Goal: Transaction & Acquisition: Purchase product/service

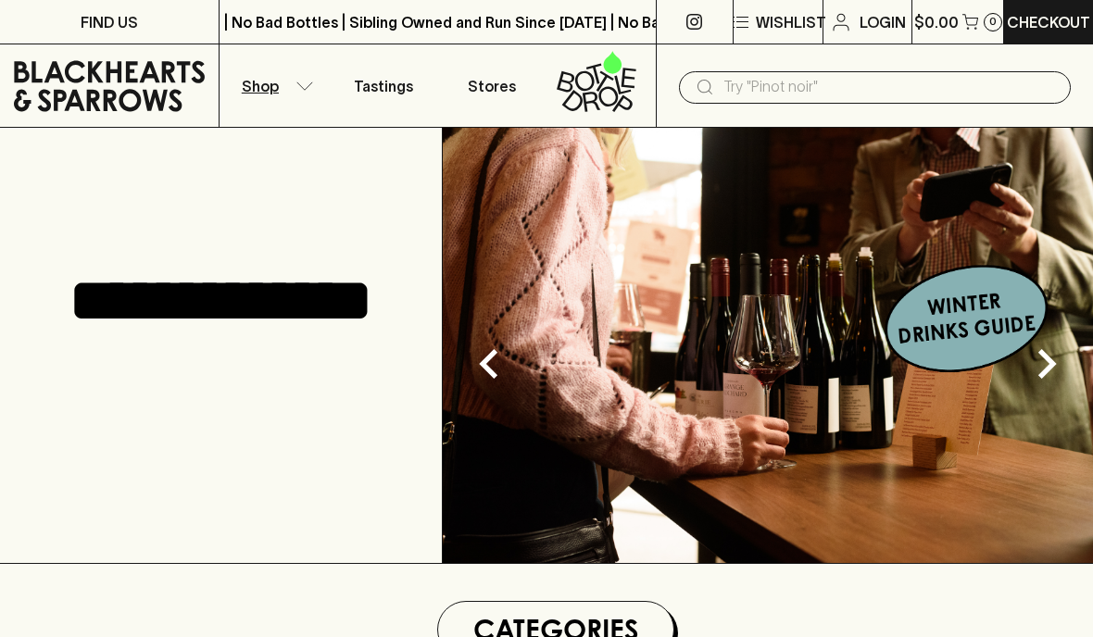
click at [292, 95] on button "Shop" at bounding box center [273, 85] width 109 height 82
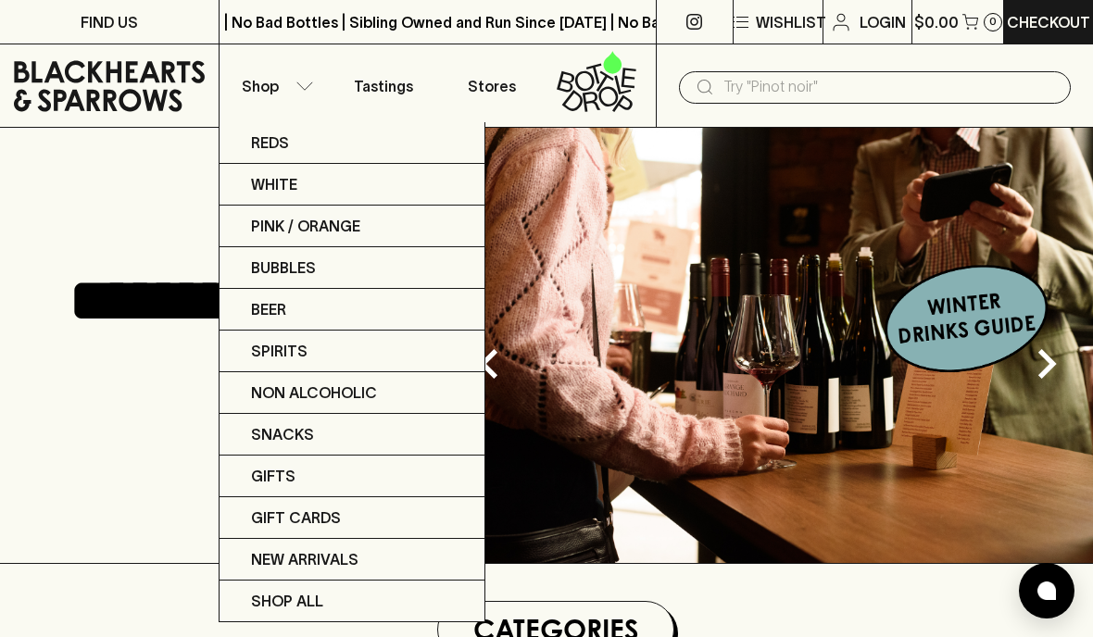
click at [276, 82] on div at bounding box center [546, 318] width 1093 height 637
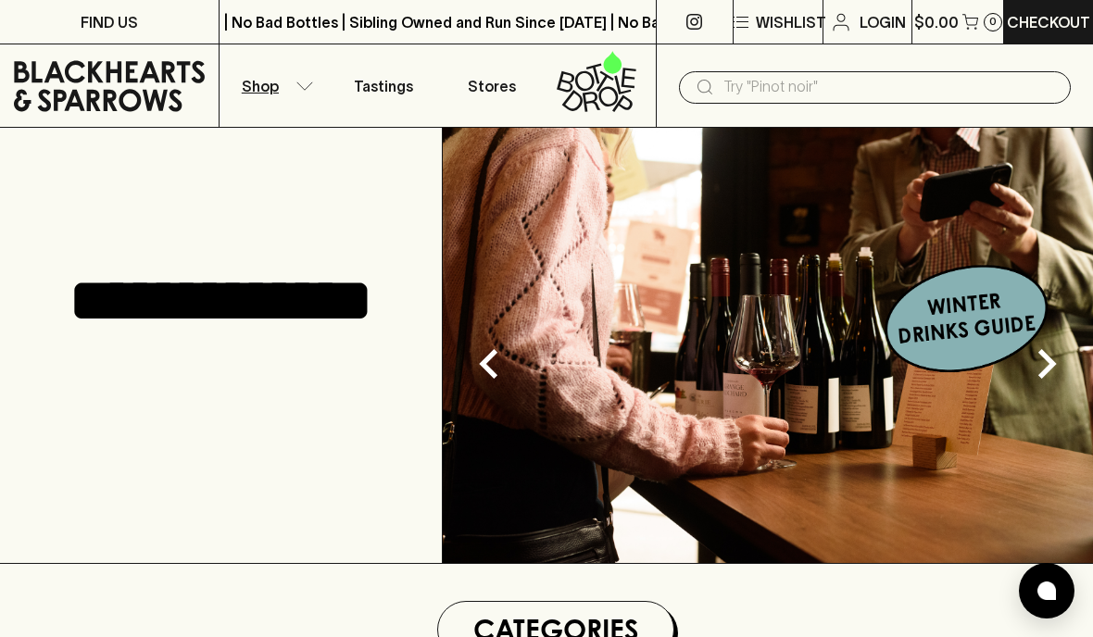
click at [281, 101] on button "Shop" at bounding box center [273, 85] width 109 height 82
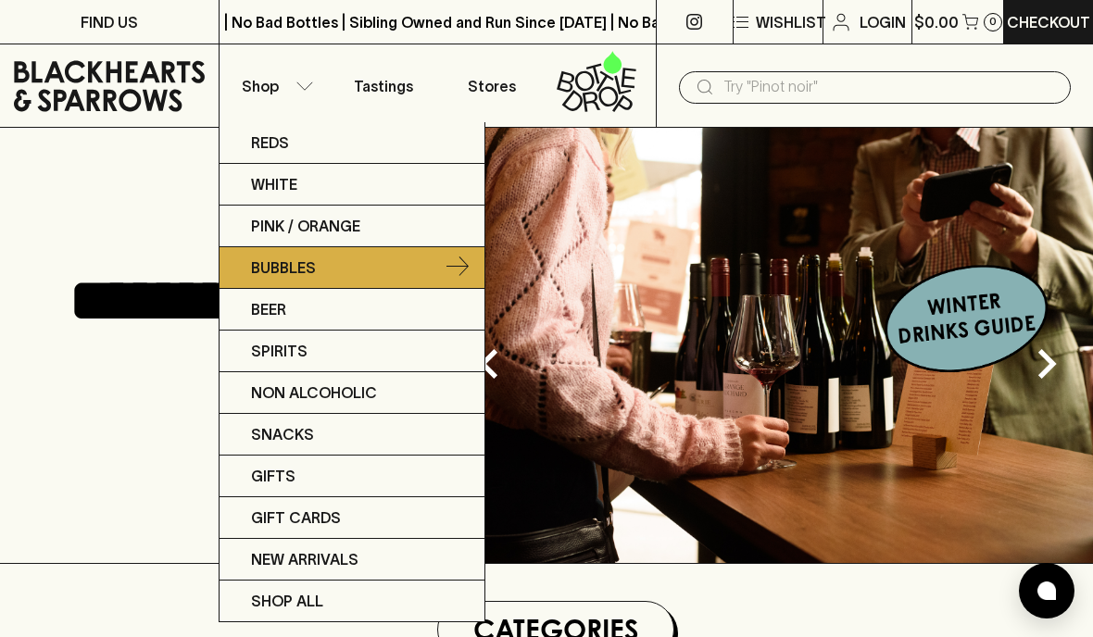
click at [291, 264] on p "Bubbles" at bounding box center [283, 267] width 65 height 22
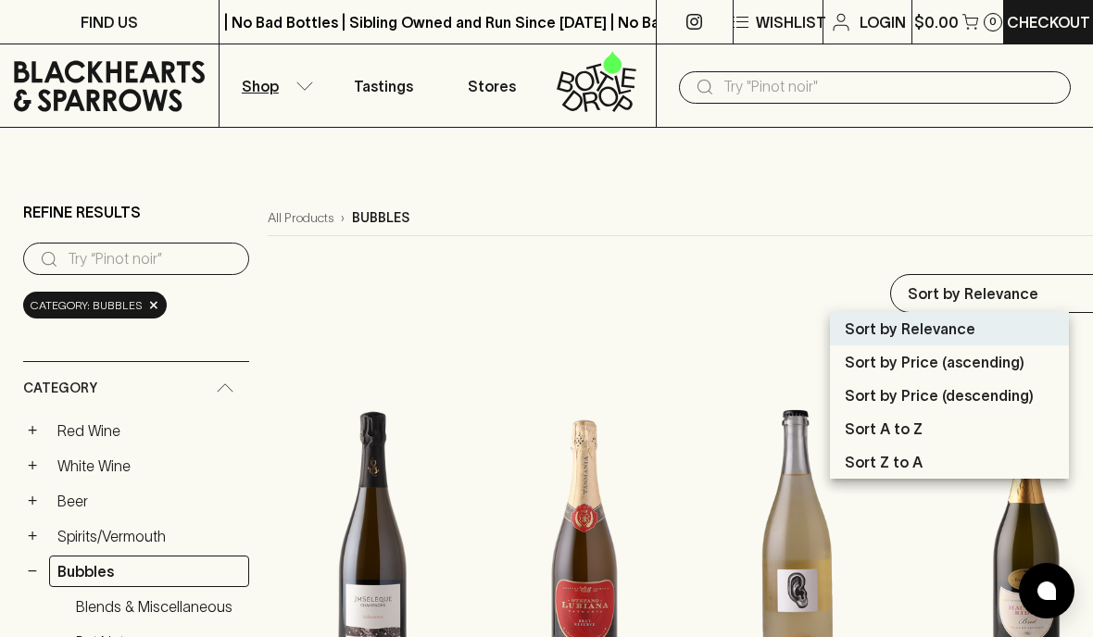
click at [1038, 285] on div at bounding box center [546, 318] width 1093 height 637
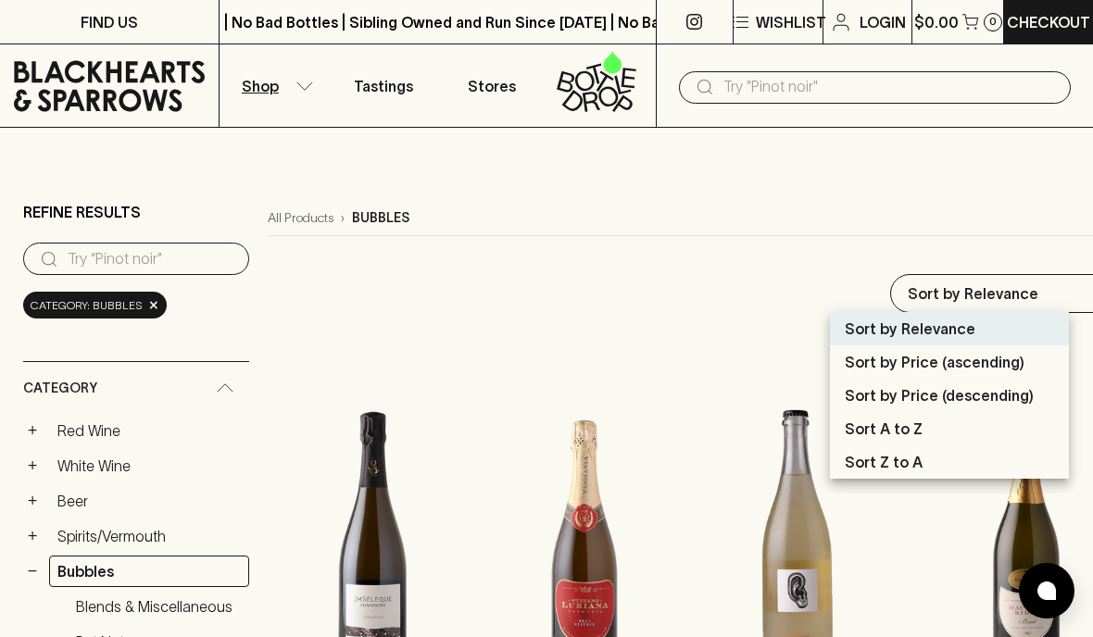
click at [998, 393] on p "Sort by Price (descending)" at bounding box center [938, 395] width 189 height 22
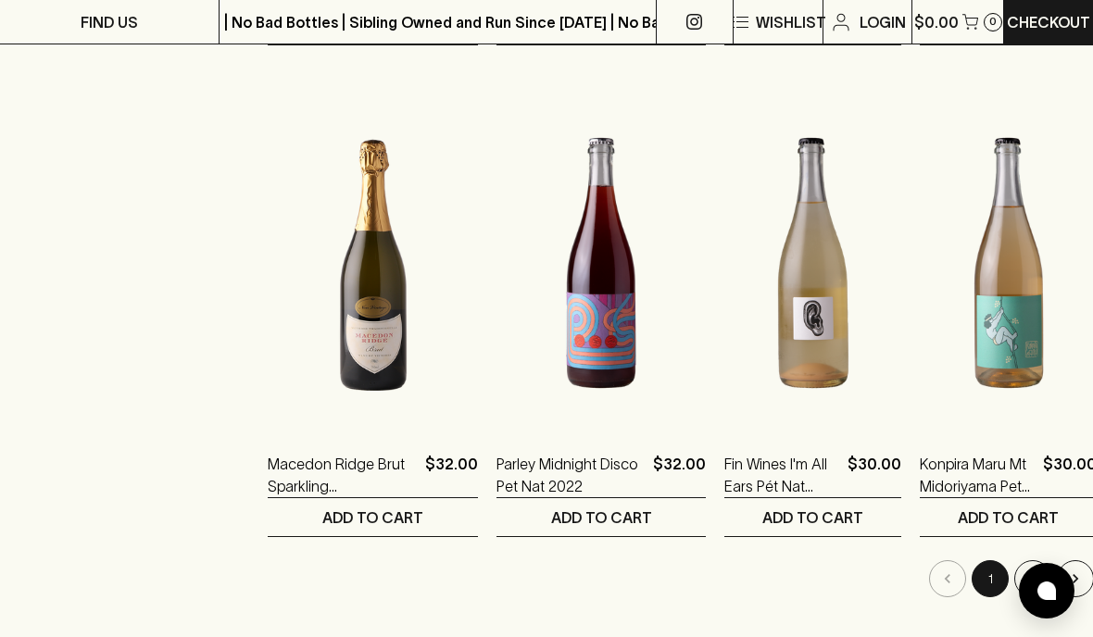
scroll to position [2213, 0]
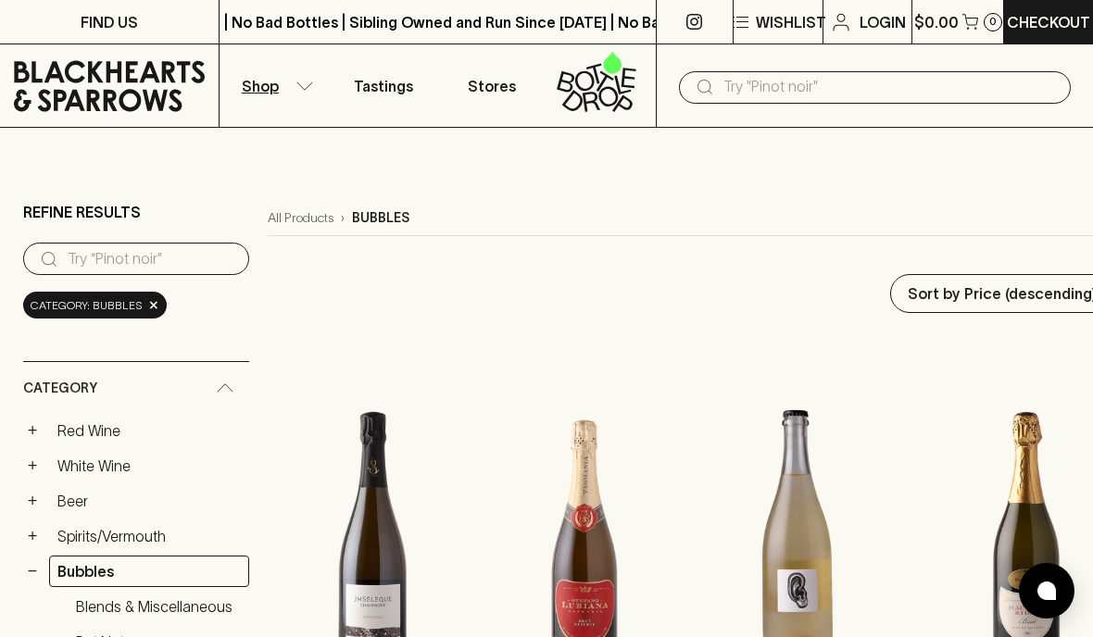
click at [275, 95] on p "Shop" at bounding box center [260, 86] width 37 height 22
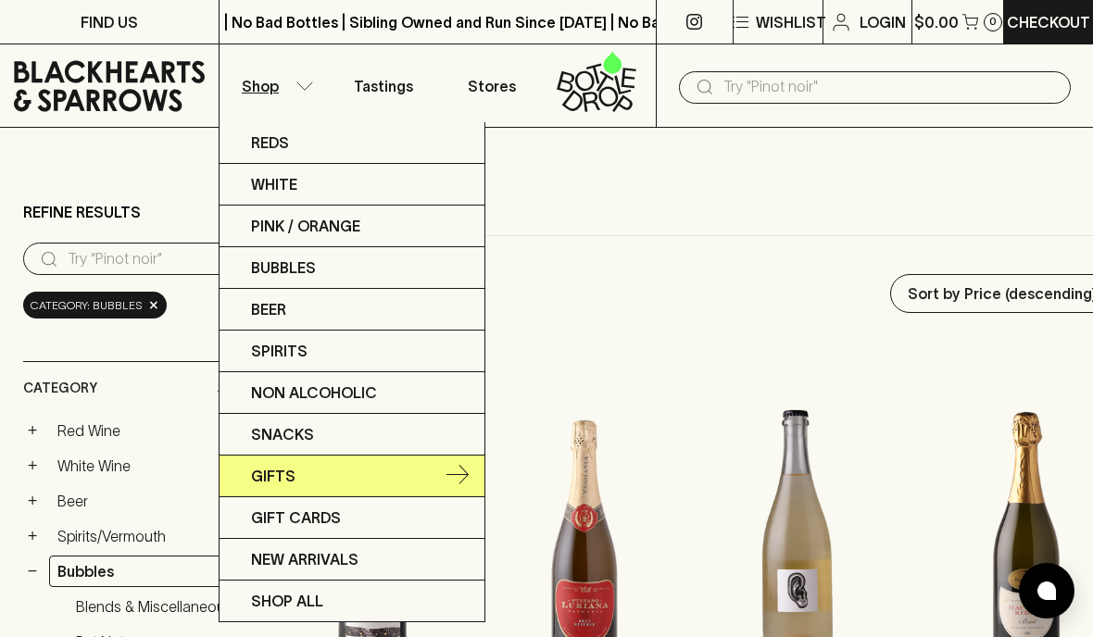
click at [273, 480] on p "Gifts" at bounding box center [273, 476] width 44 height 22
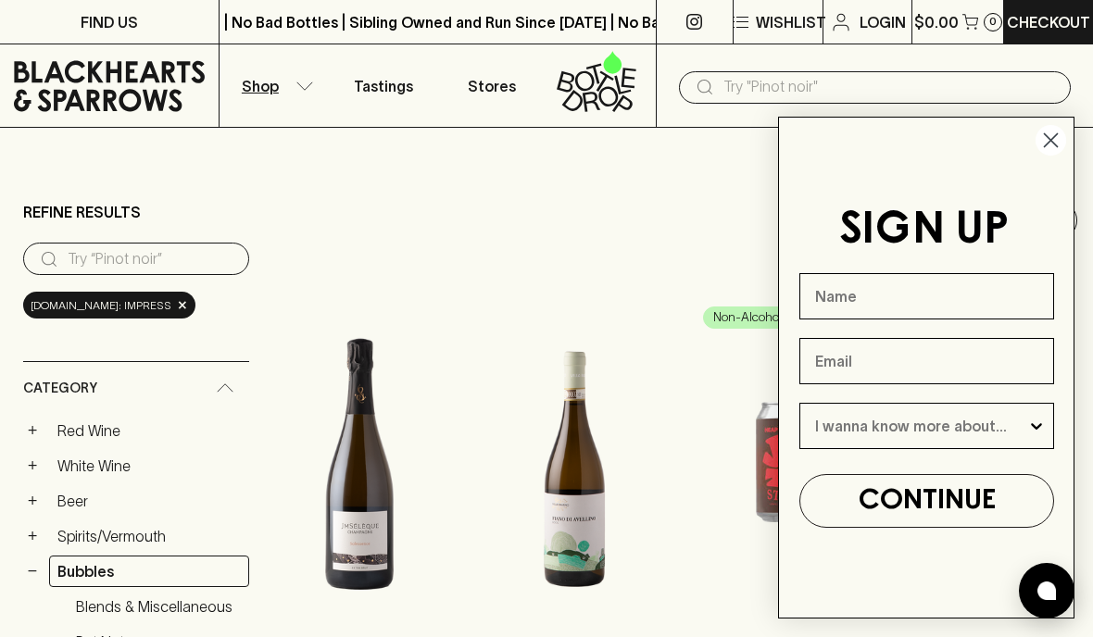
click at [1040, 145] on circle "Close dialog" at bounding box center [1050, 140] width 31 height 31
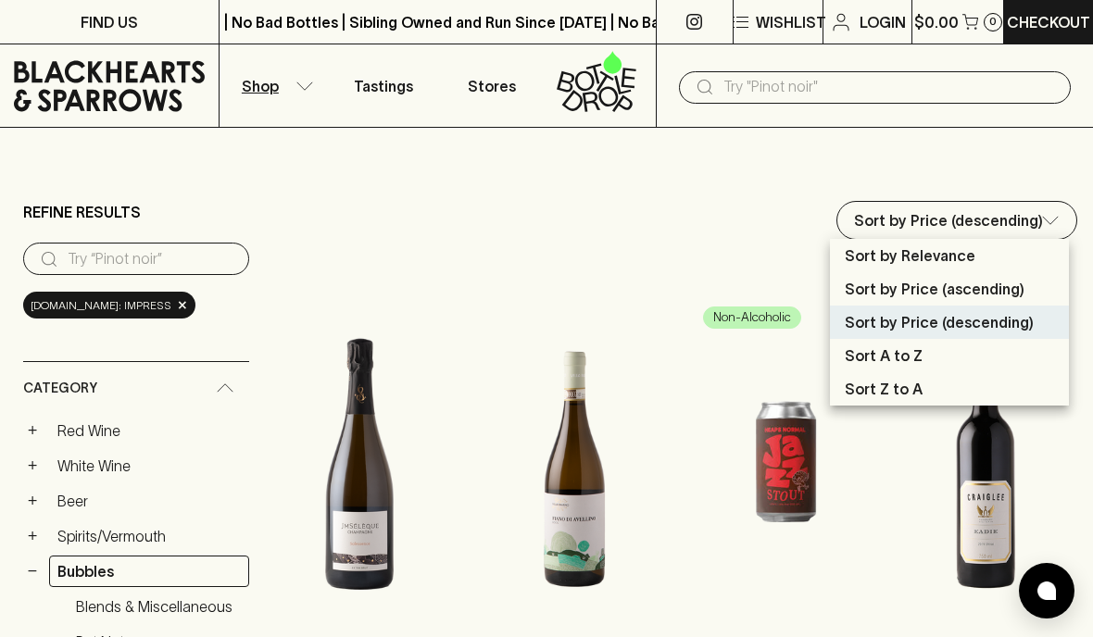
click at [1047, 185] on div at bounding box center [546, 318] width 1093 height 637
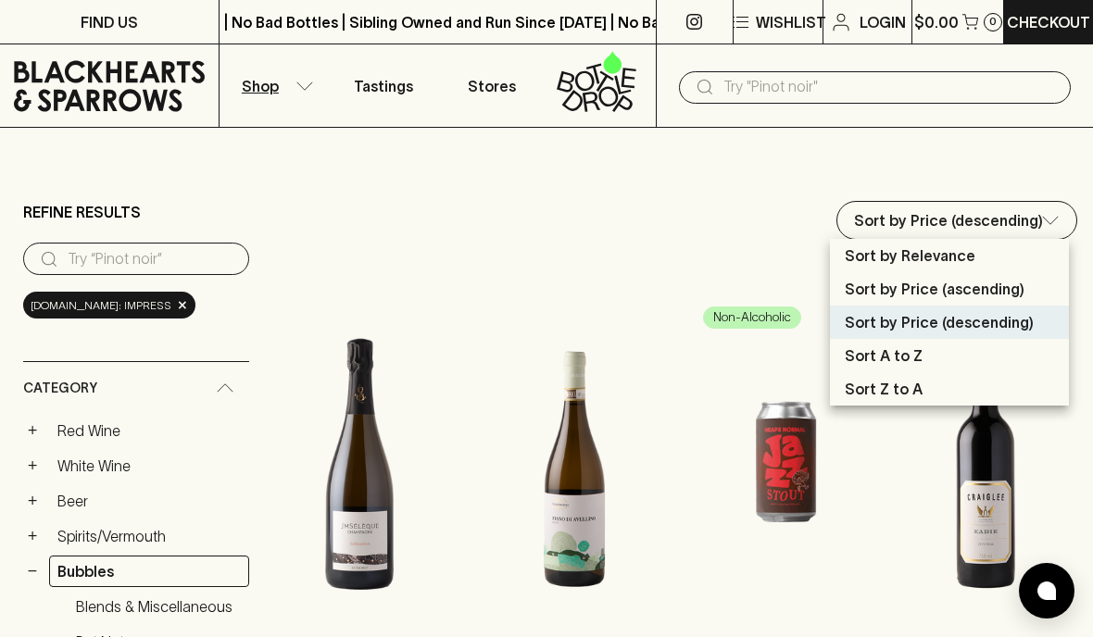
click at [955, 327] on p "Sort by Price (descending)" at bounding box center [938, 322] width 189 height 22
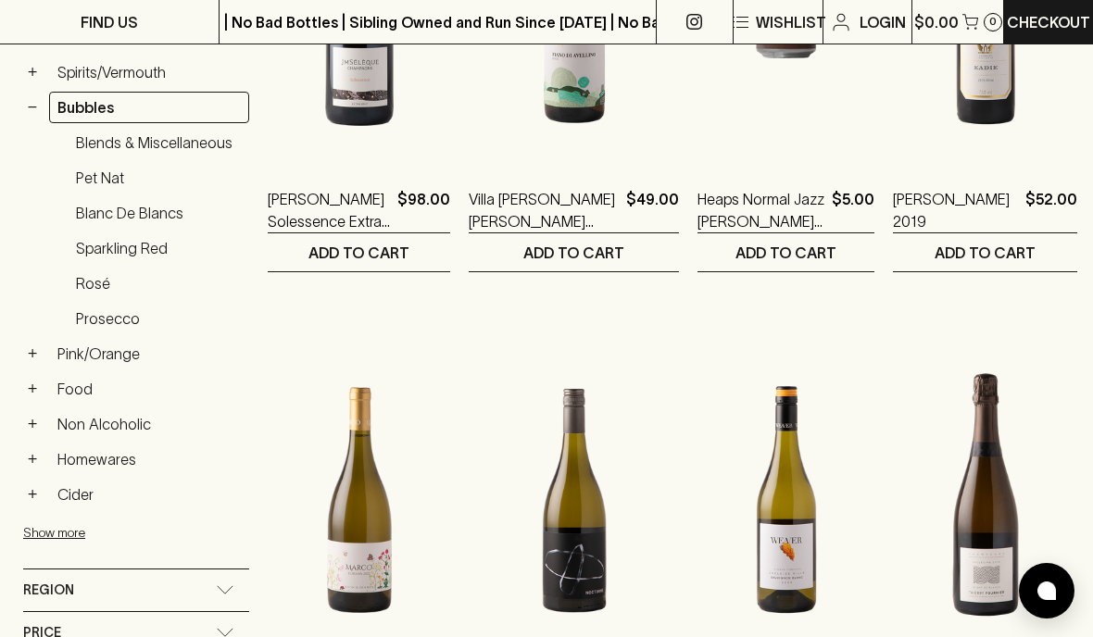
scroll to position [228, 0]
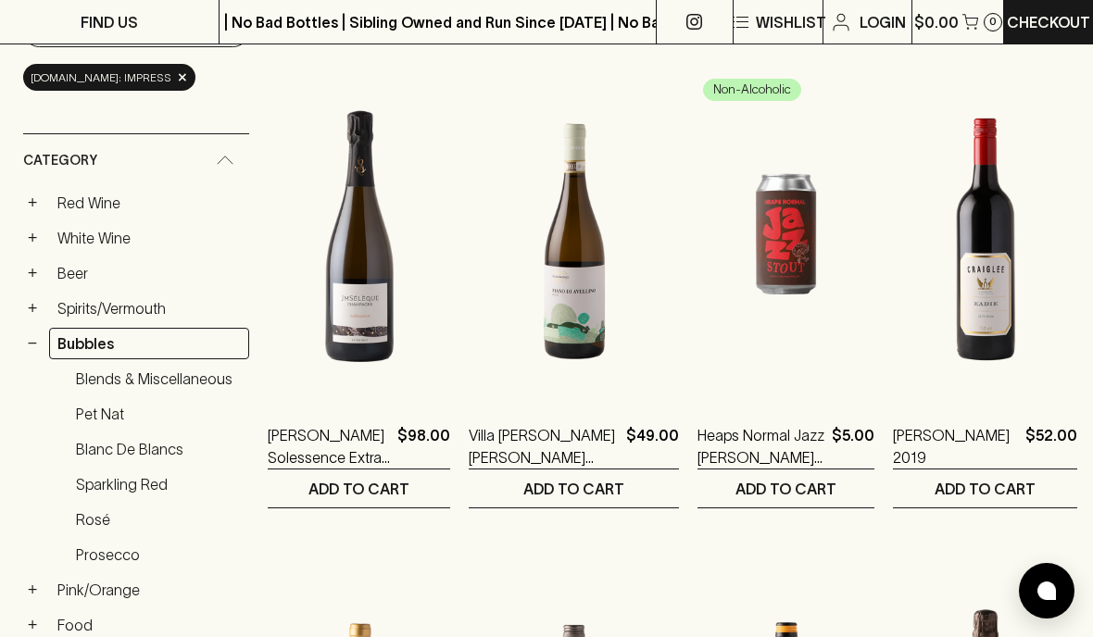
click at [219, 169] on div "Category" at bounding box center [136, 160] width 226 height 53
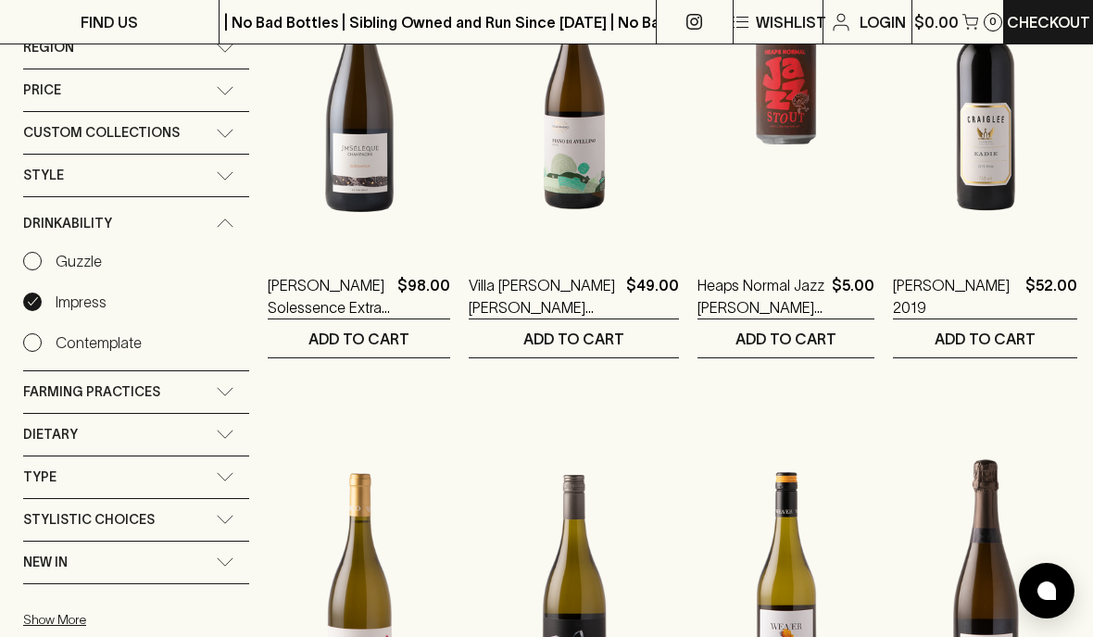
scroll to position [377, 0]
click at [222, 148] on div "Custom Collections" at bounding box center [136, 134] width 226 height 42
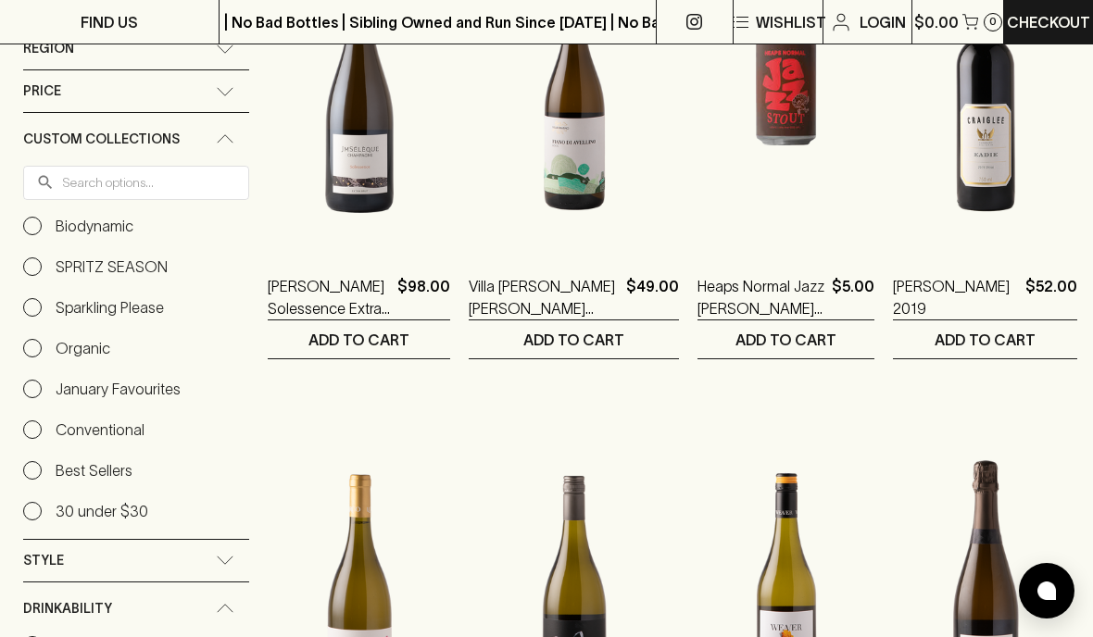
click at [232, 145] on div "Custom Collections" at bounding box center [136, 139] width 226 height 53
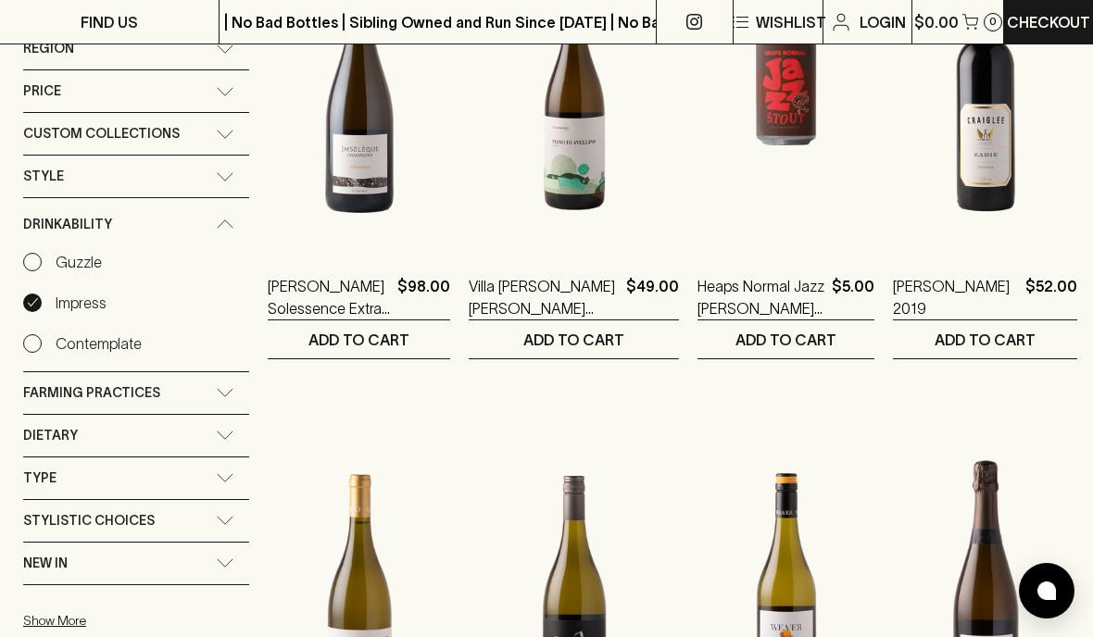
click at [224, 481] on icon at bounding box center [225, 477] width 19 height 9
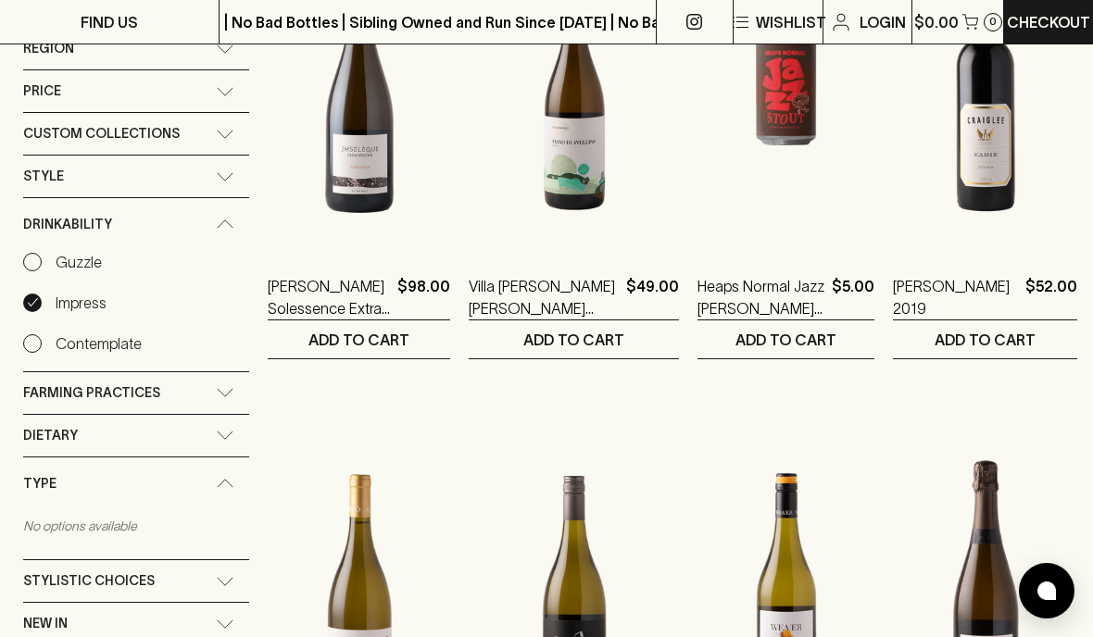
click at [236, 447] on div "Dietary" at bounding box center [136, 436] width 226 height 42
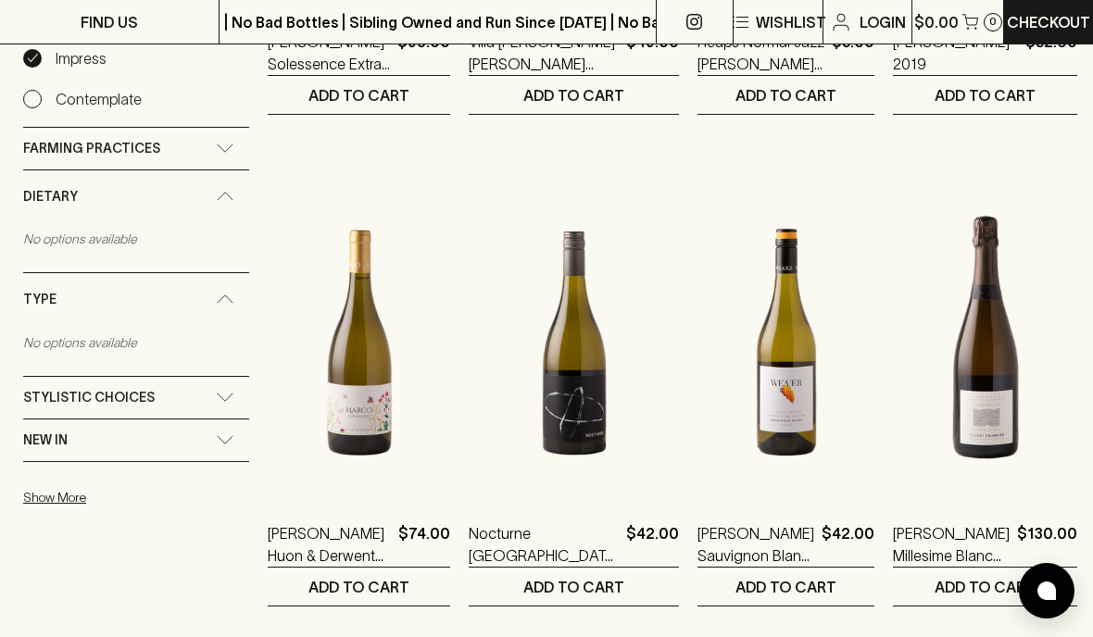
scroll to position [617, 0]
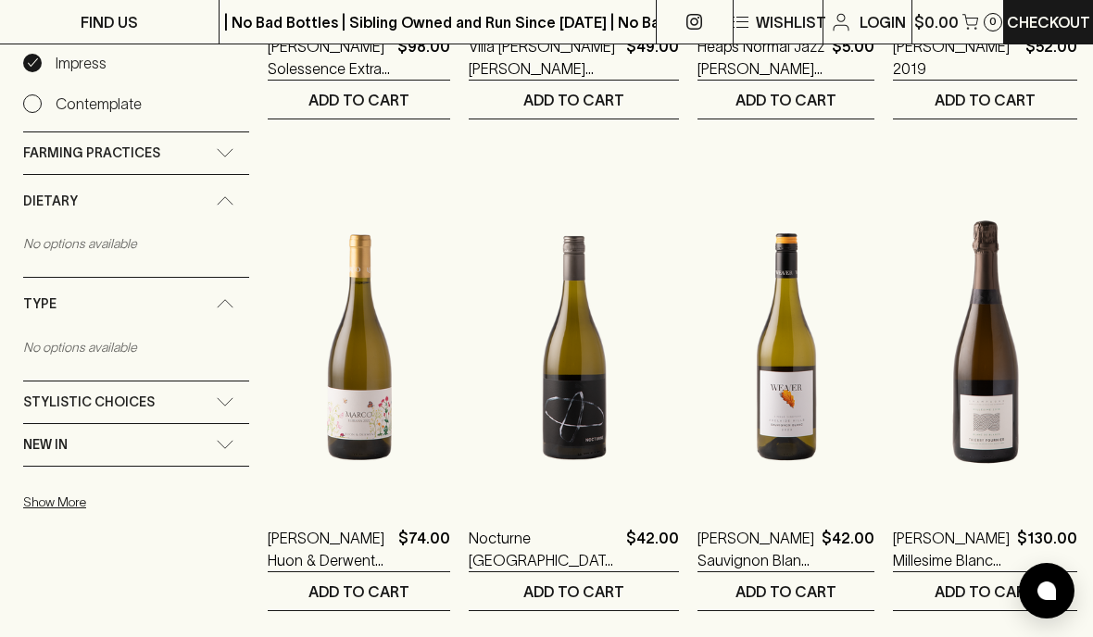
click at [240, 414] on div "Stylistic Choices" at bounding box center [136, 402] width 226 height 42
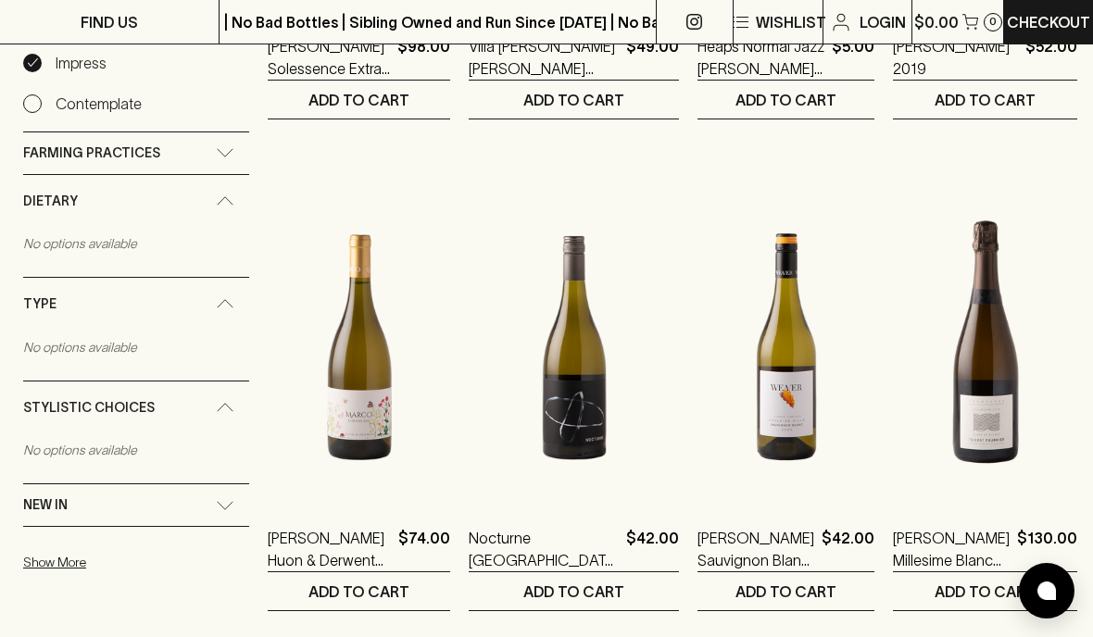
click at [234, 506] on div "New In" at bounding box center [136, 505] width 226 height 42
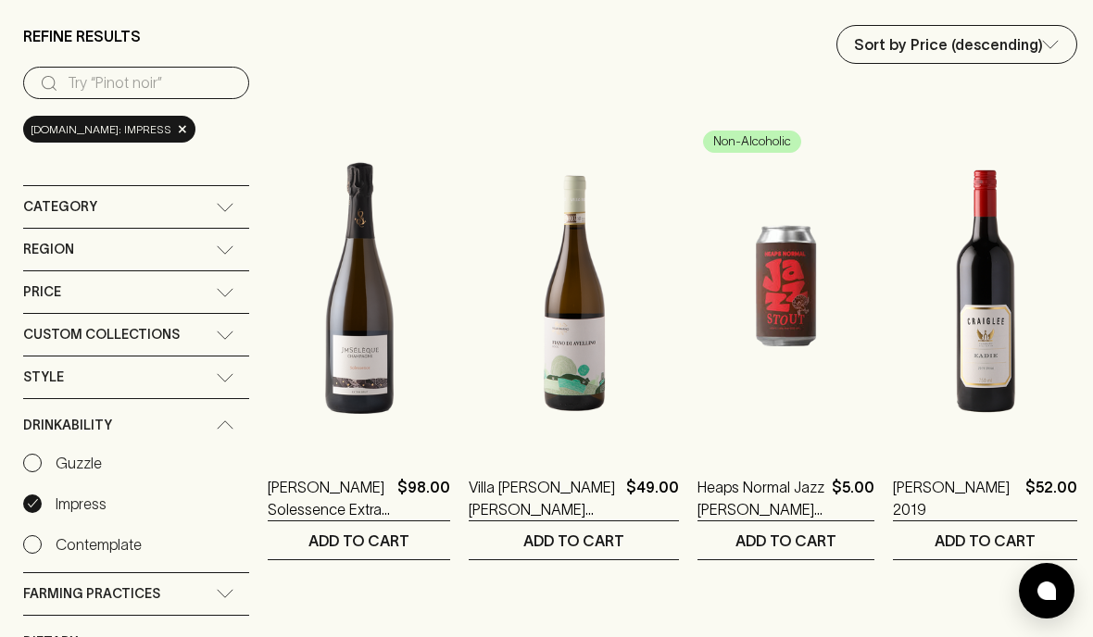
scroll to position [0, 0]
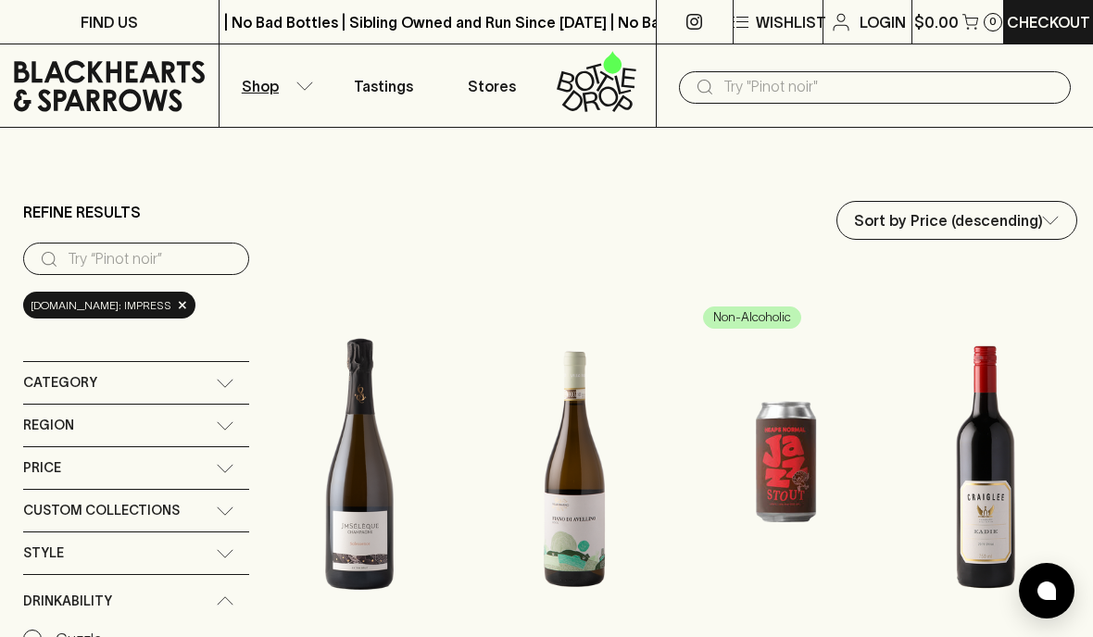
click at [264, 97] on button "Shop" at bounding box center [273, 85] width 109 height 82
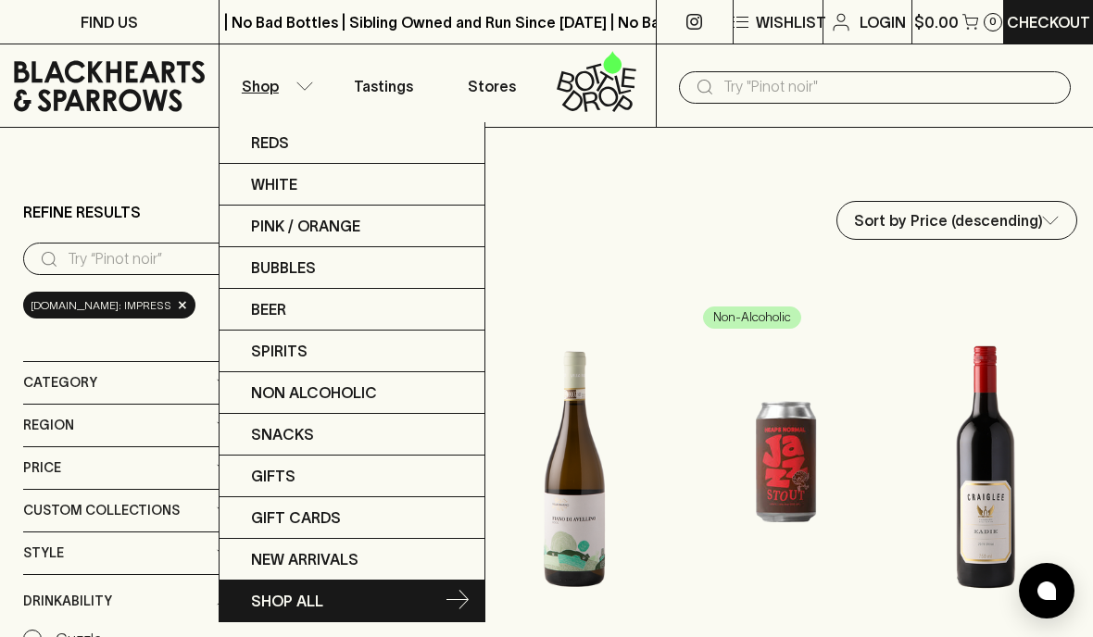
click at [317, 603] on p "SHOP ALL" at bounding box center [287, 601] width 72 height 22
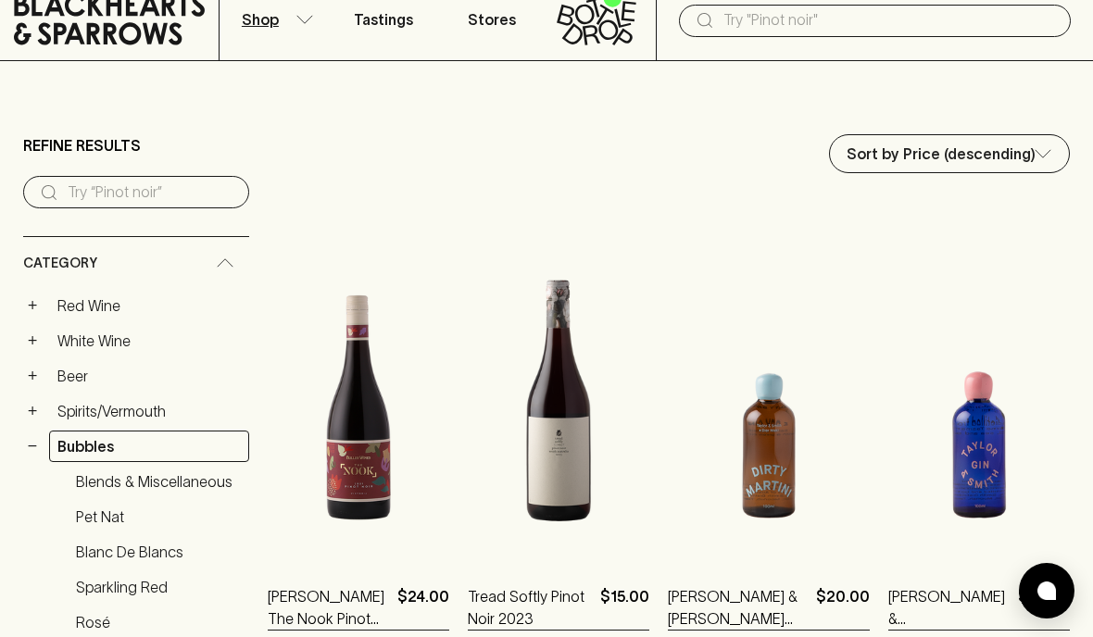
scroll to position [68, 0]
click at [246, 275] on div "Category" at bounding box center [136, 262] width 226 height 53
click at [245, 275] on div "Category" at bounding box center [136, 262] width 226 height 53
click at [222, 273] on div "Category" at bounding box center [136, 262] width 226 height 53
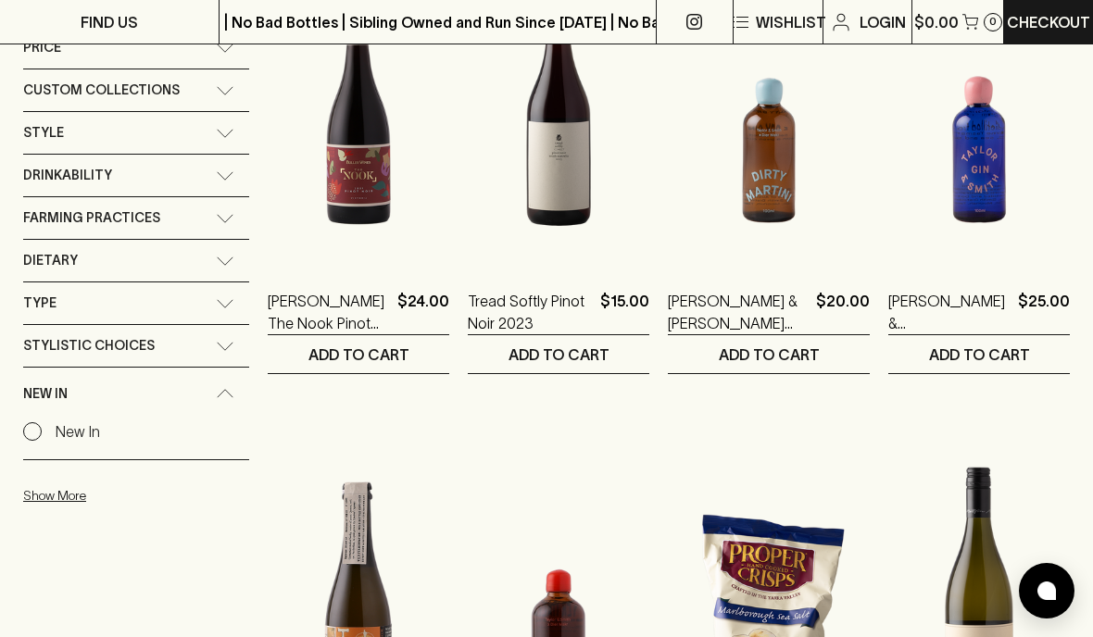
scroll to position [363, 0]
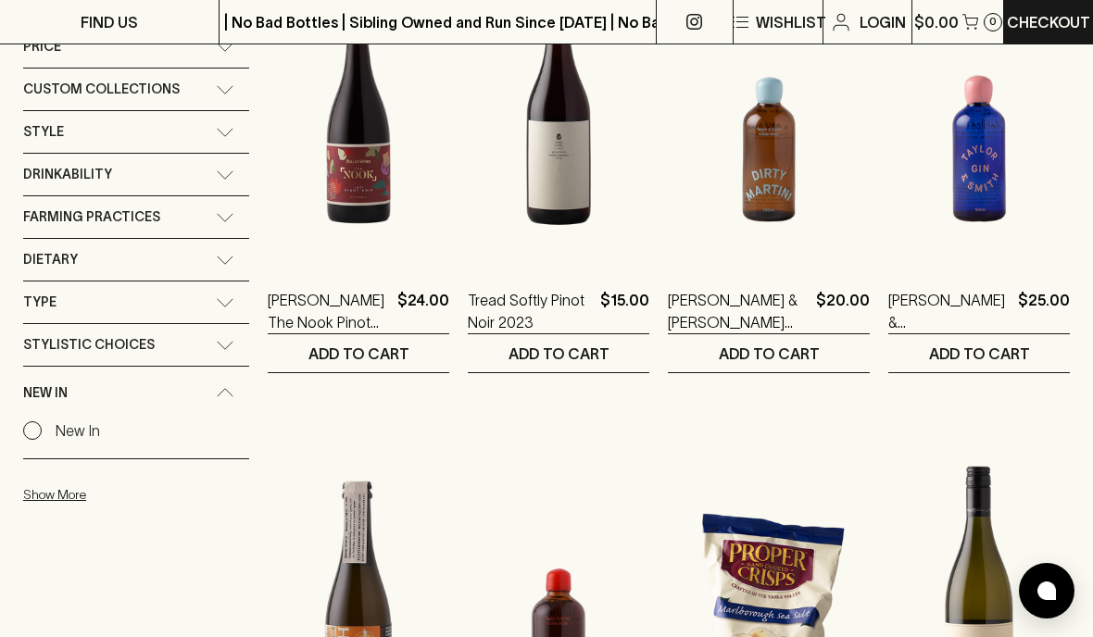
click at [238, 308] on div "Type" at bounding box center [136, 302] width 226 height 42
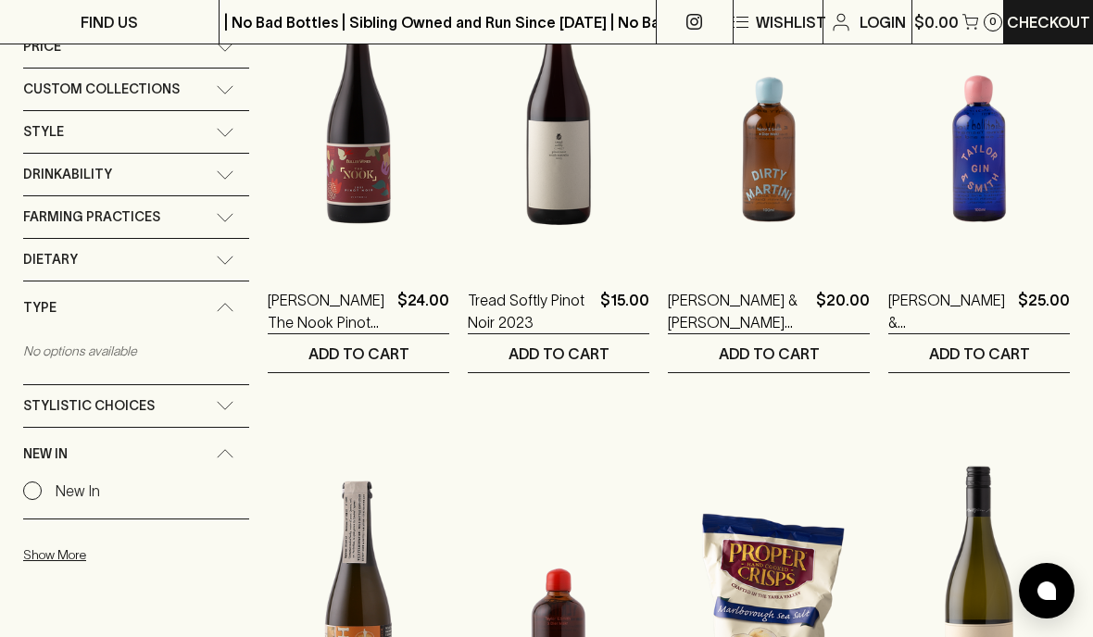
click at [243, 306] on div "Type" at bounding box center [136, 307] width 226 height 53
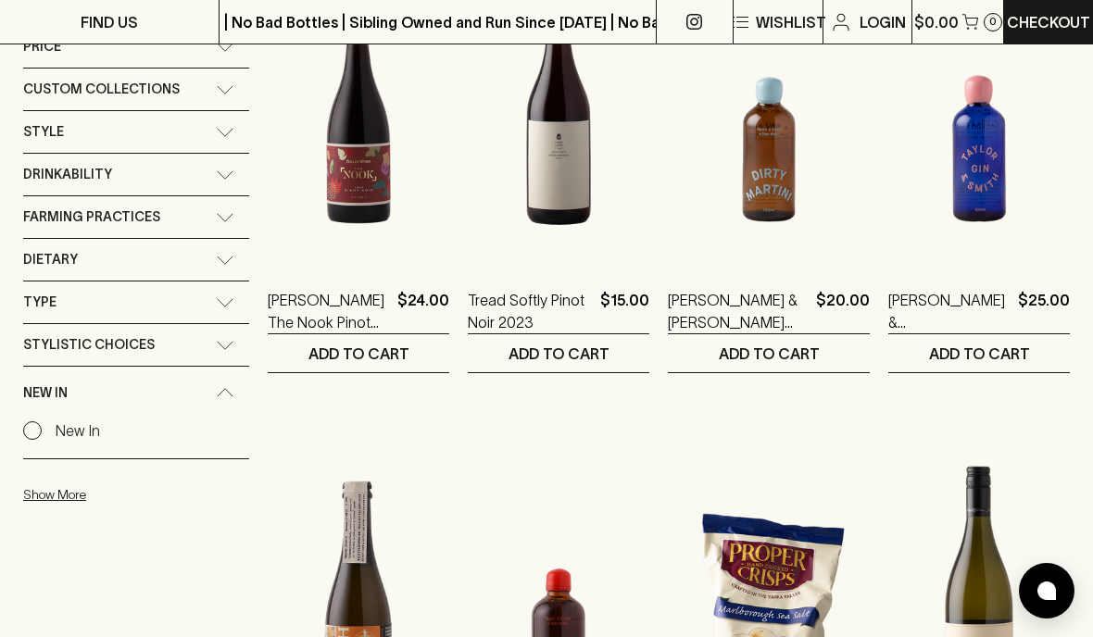
click at [243, 305] on div "Type" at bounding box center [136, 302] width 226 height 42
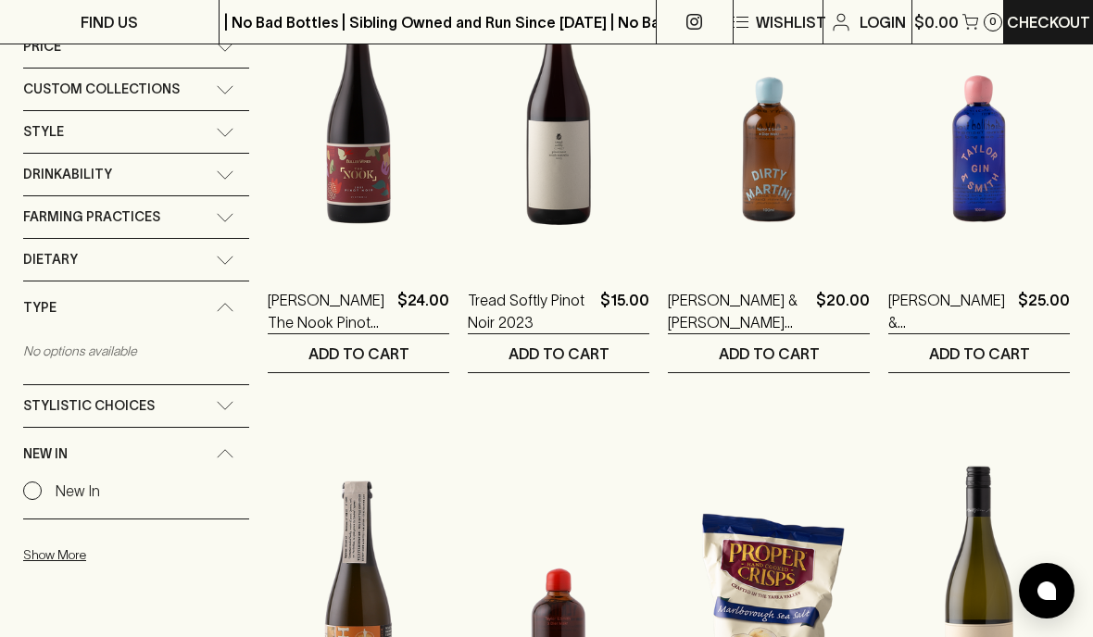
click at [244, 274] on div "Dietary" at bounding box center [136, 260] width 226 height 42
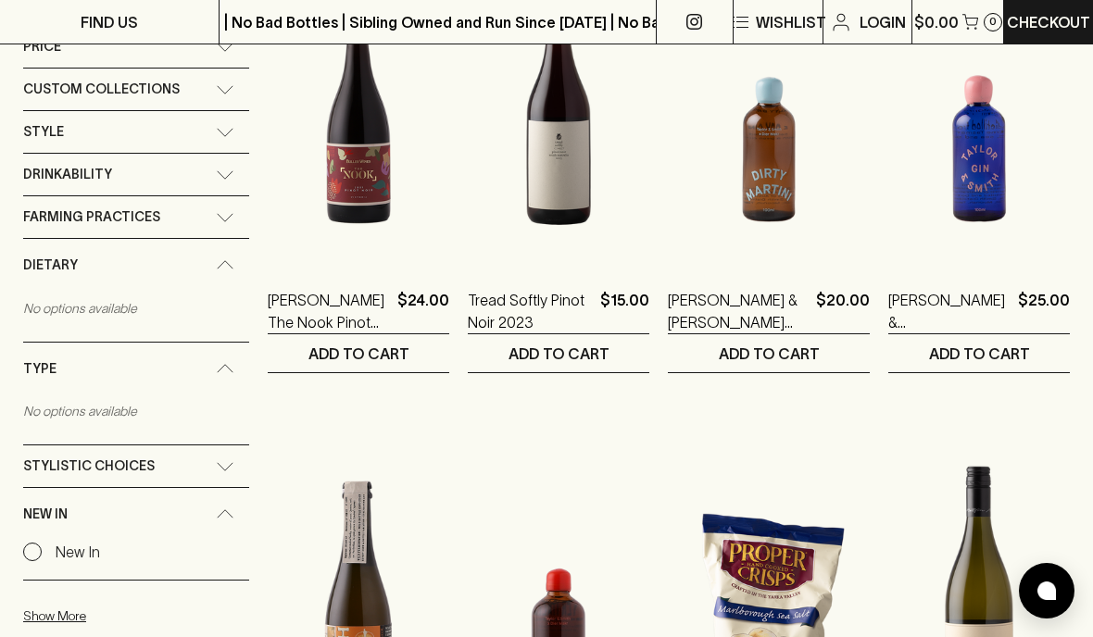
click at [235, 216] on div "Farming Practices" at bounding box center [136, 217] width 226 height 42
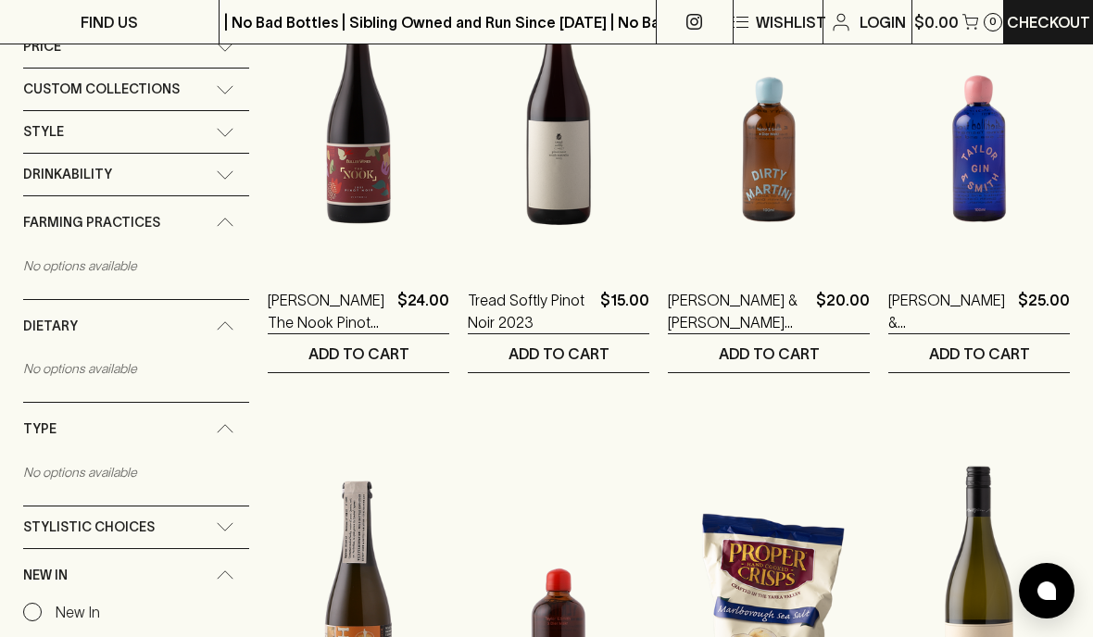
click at [237, 213] on div "Farming Practices" at bounding box center [136, 222] width 226 height 53
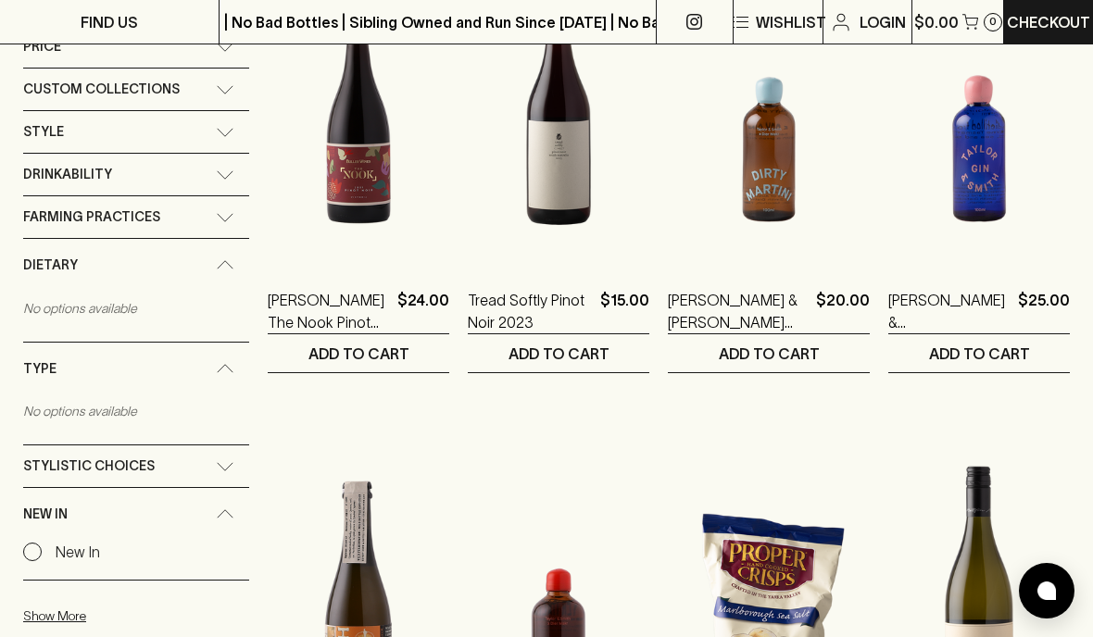
click at [236, 212] on div "Farming Practices" at bounding box center [136, 217] width 226 height 42
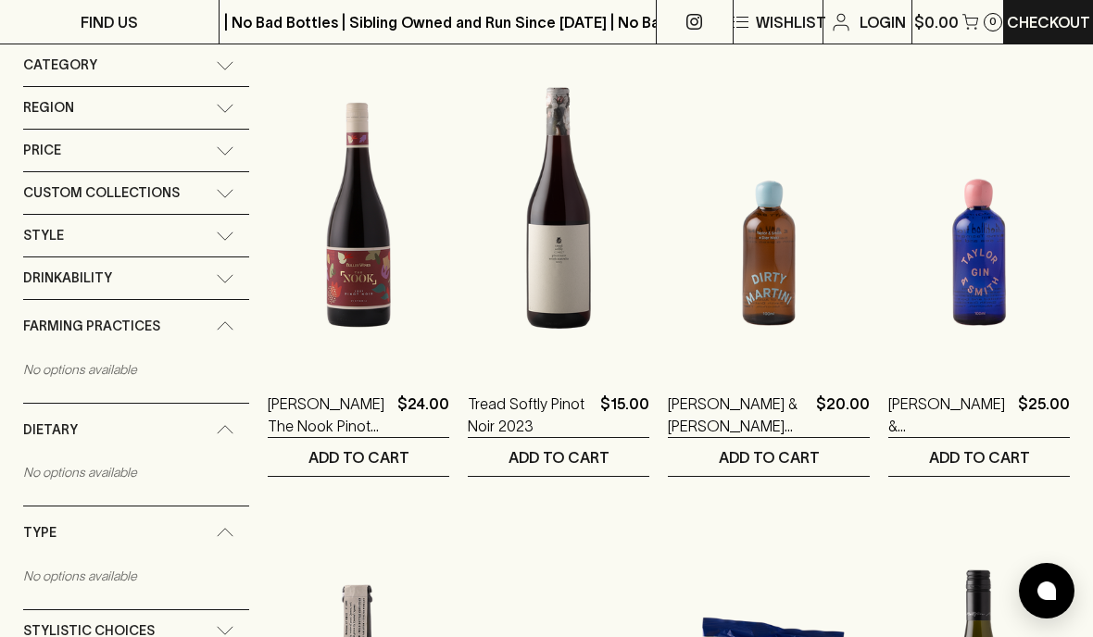
scroll to position [253, 0]
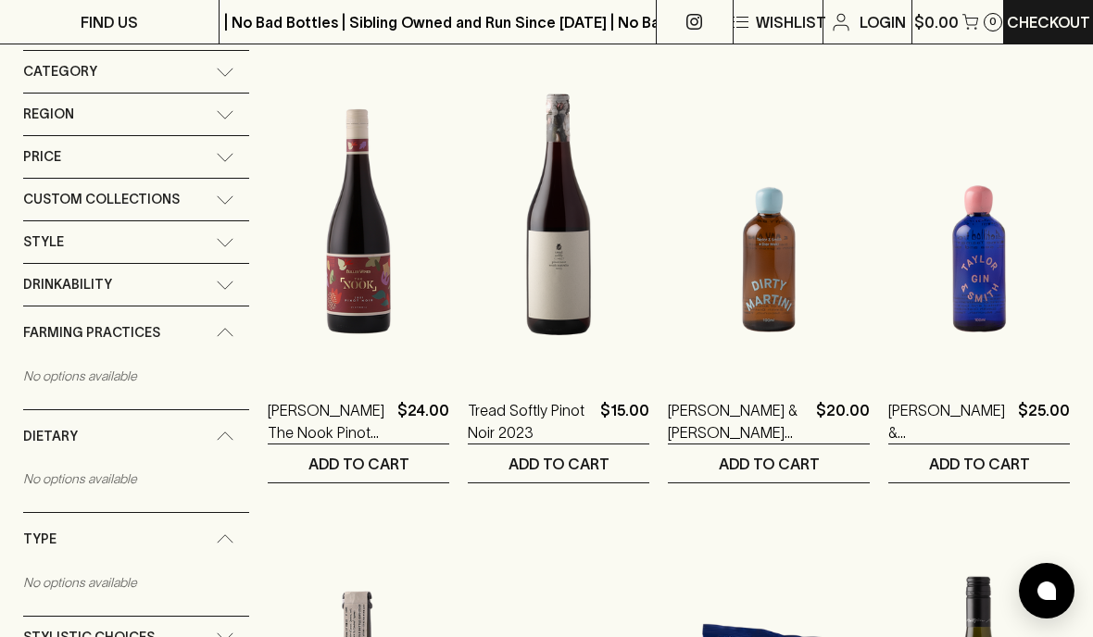
click at [239, 244] on div "Style" at bounding box center [136, 242] width 226 height 42
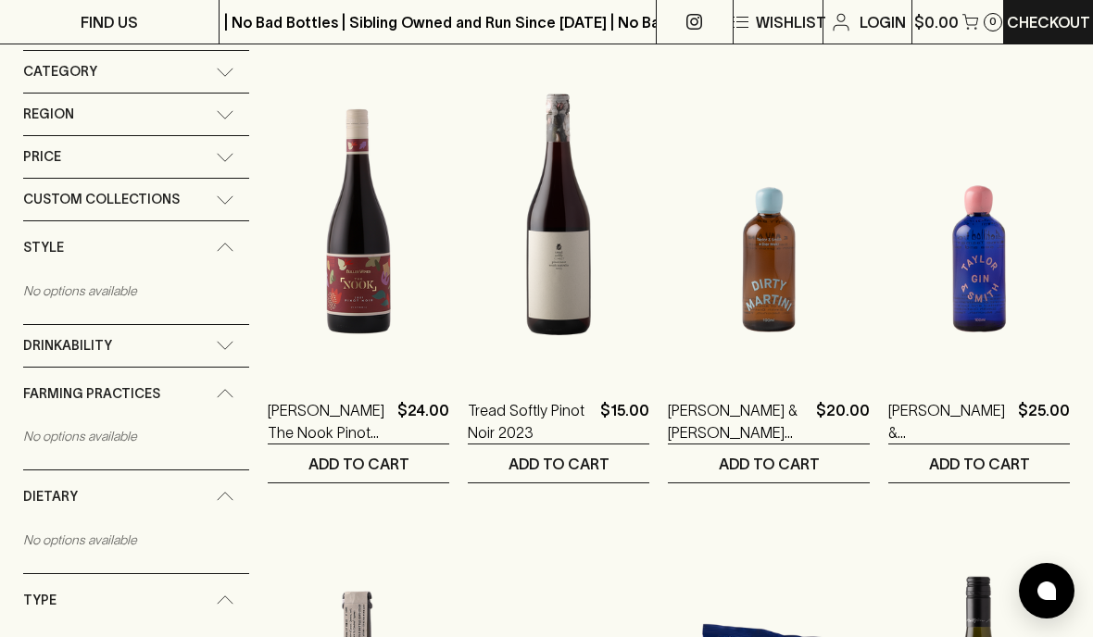
click at [232, 195] on icon at bounding box center [225, 199] width 19 height 9
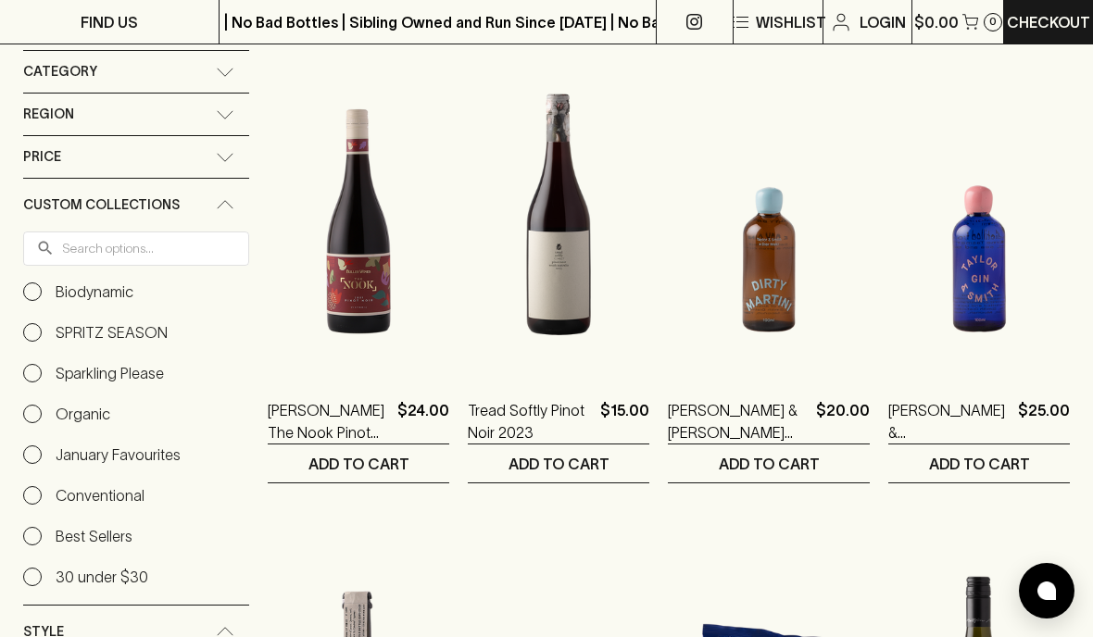
click at [235, 167] on div "Price" at bounding box center [136, 157] width 226 height 42
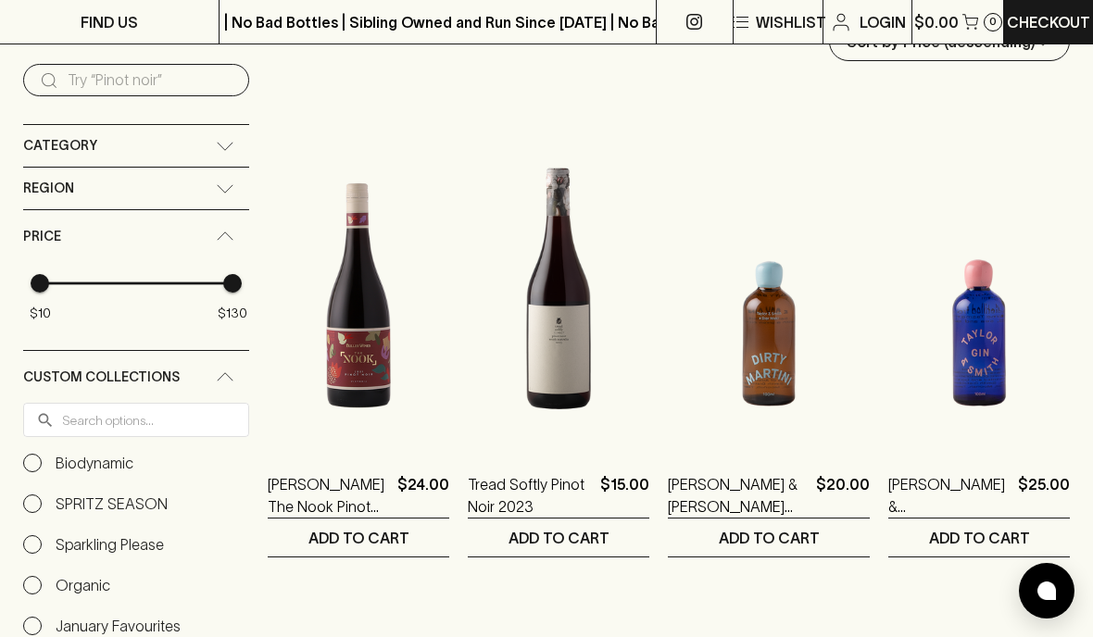
scroll to position [144, 0]
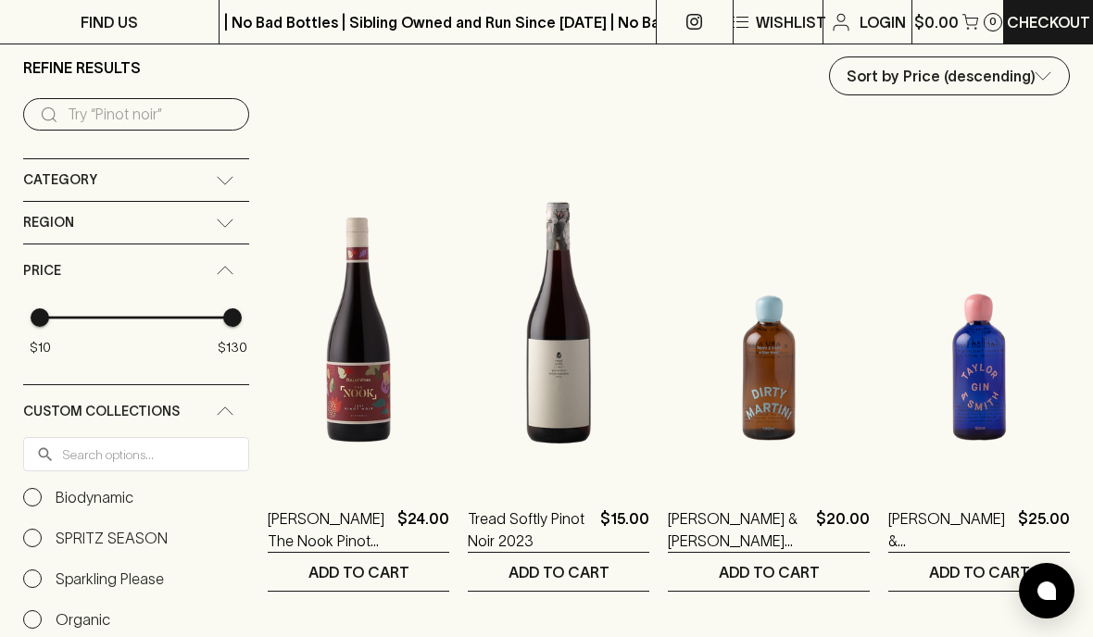
click at [226, 226] on icon at bounding box center [226, 222] width 16 height 7
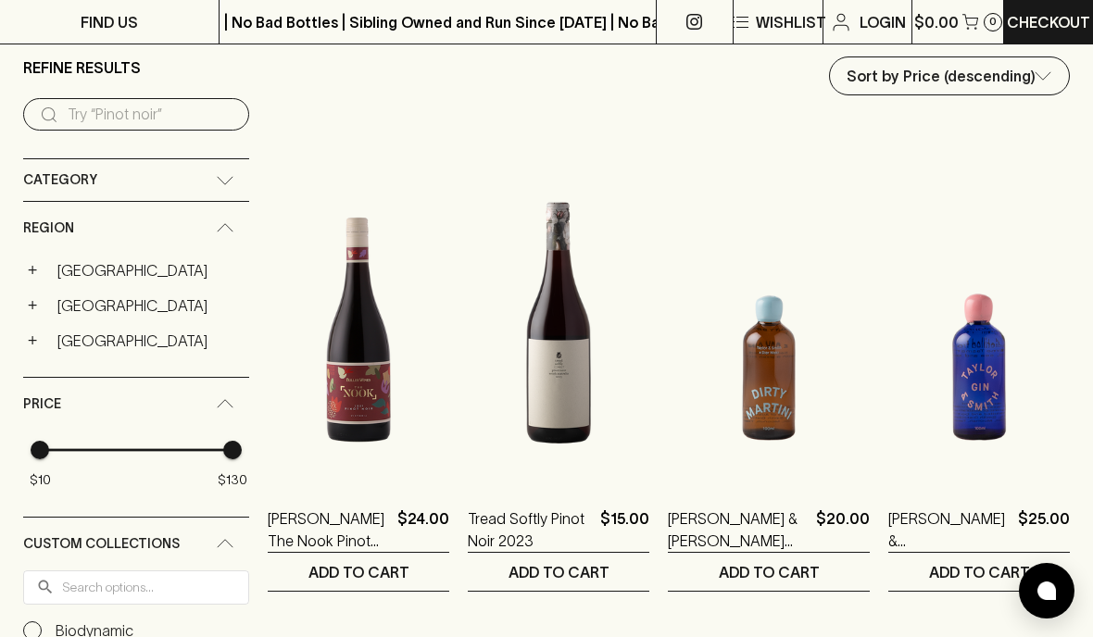
click at [233, 176] on icon at bounding box center [225, 180] width 19 height 9
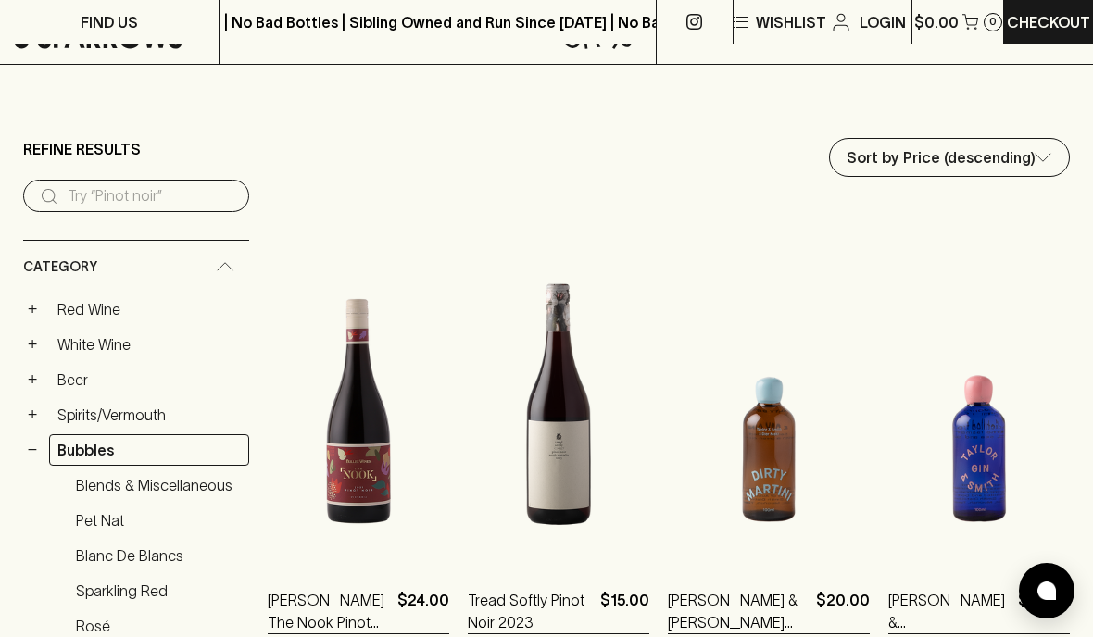
scroll to position [54, 0]
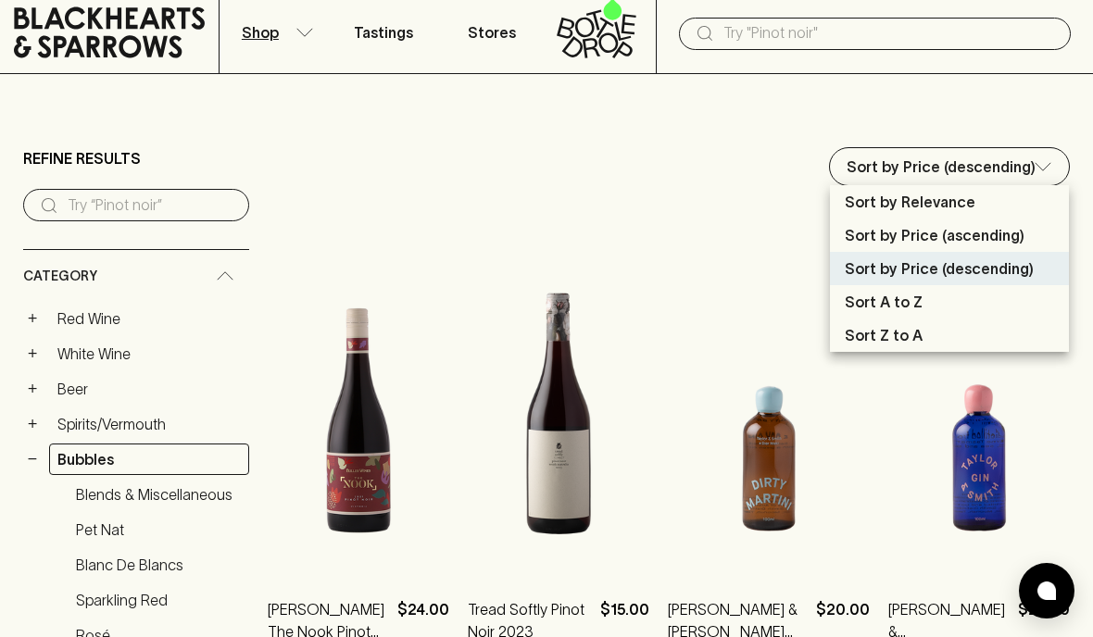
click at [997, 236] on p "Sort by Price (ascending)" at bounding box center [934, 235] width 180 height 22
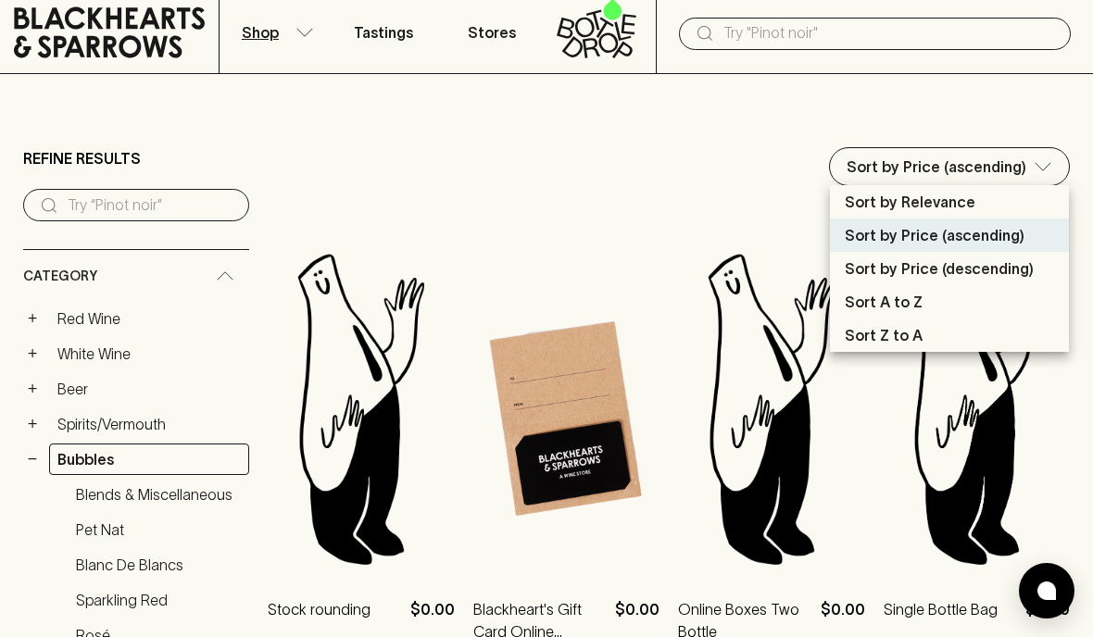
click at [989, 264] on p "Sort by Price (descending)" at bounding box center [938, 268] width 189 height 22
type input "price:desc"
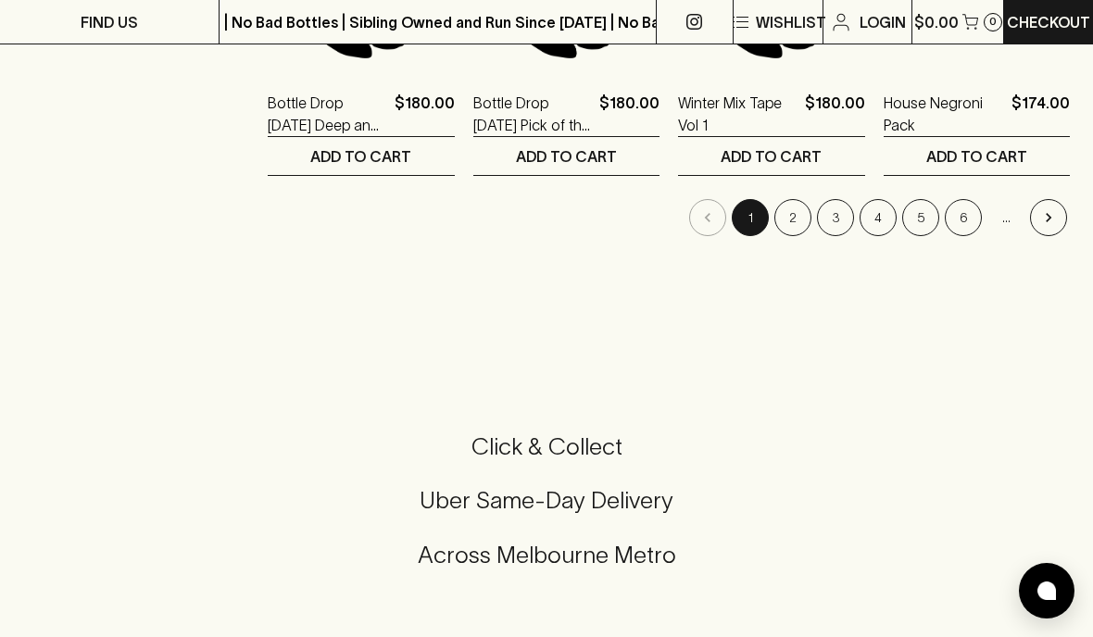
scroll to position [2371, 0]
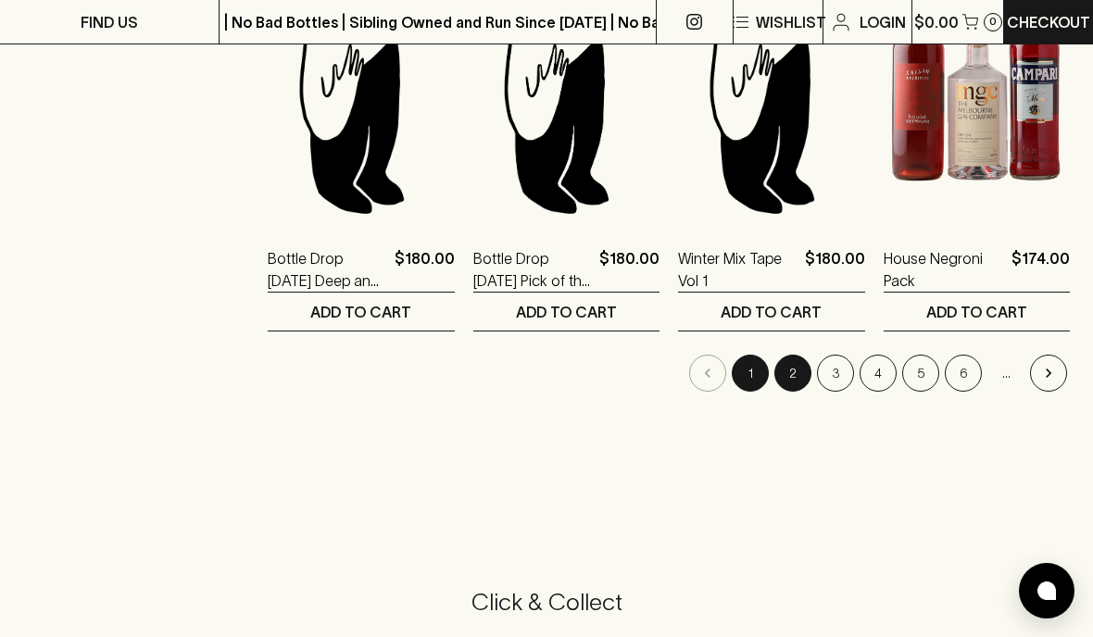
click at [795, 373] on button "2" at bounding box center [792, 373] width 37 height 37
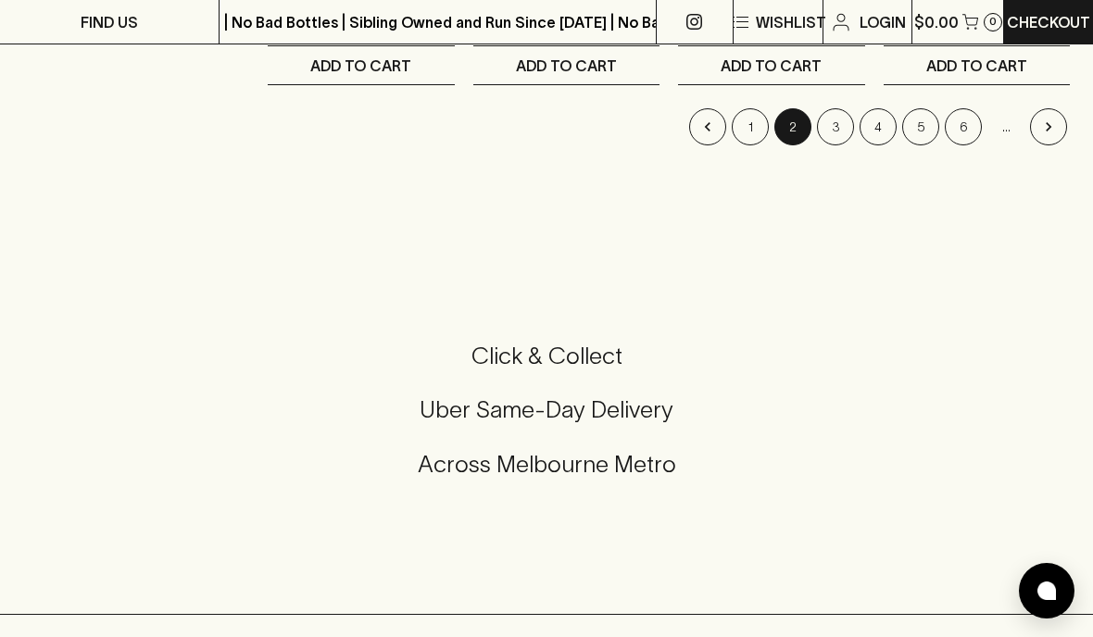
scroll to position [2518, 0]
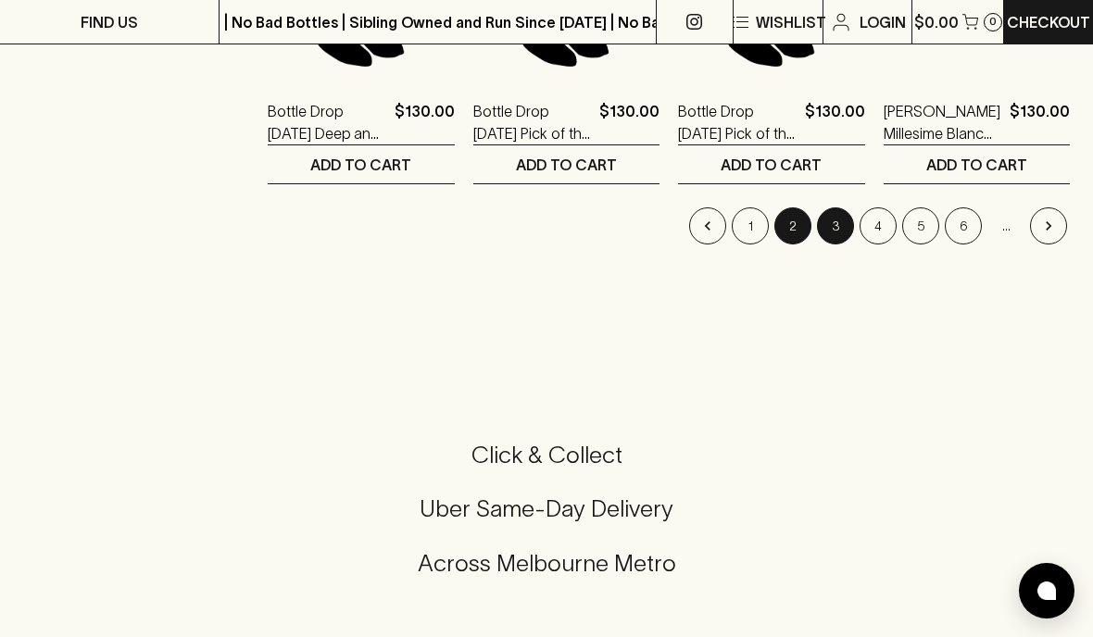
click at [839, 232] on button "3" at bounding box center [835, 225] width 37 height 37
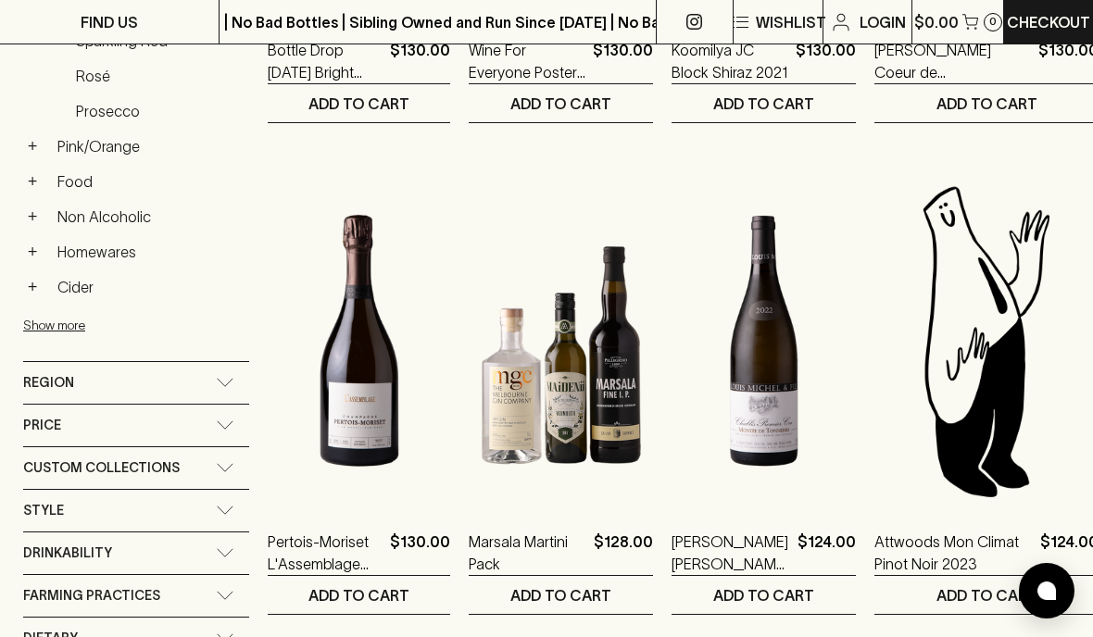
scroll to position [614, 0]
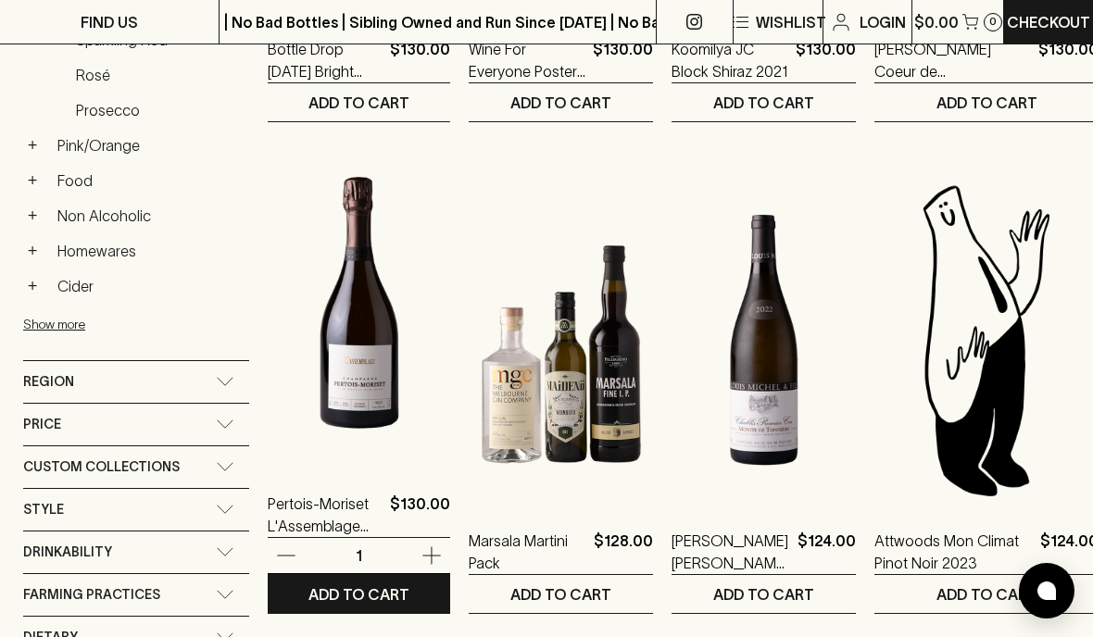
click at [368, 356] on img at bounding box center [359, 303] width 182 height 324
